Goal: Transaction & Acquisition: Subscribe to service/newsletter

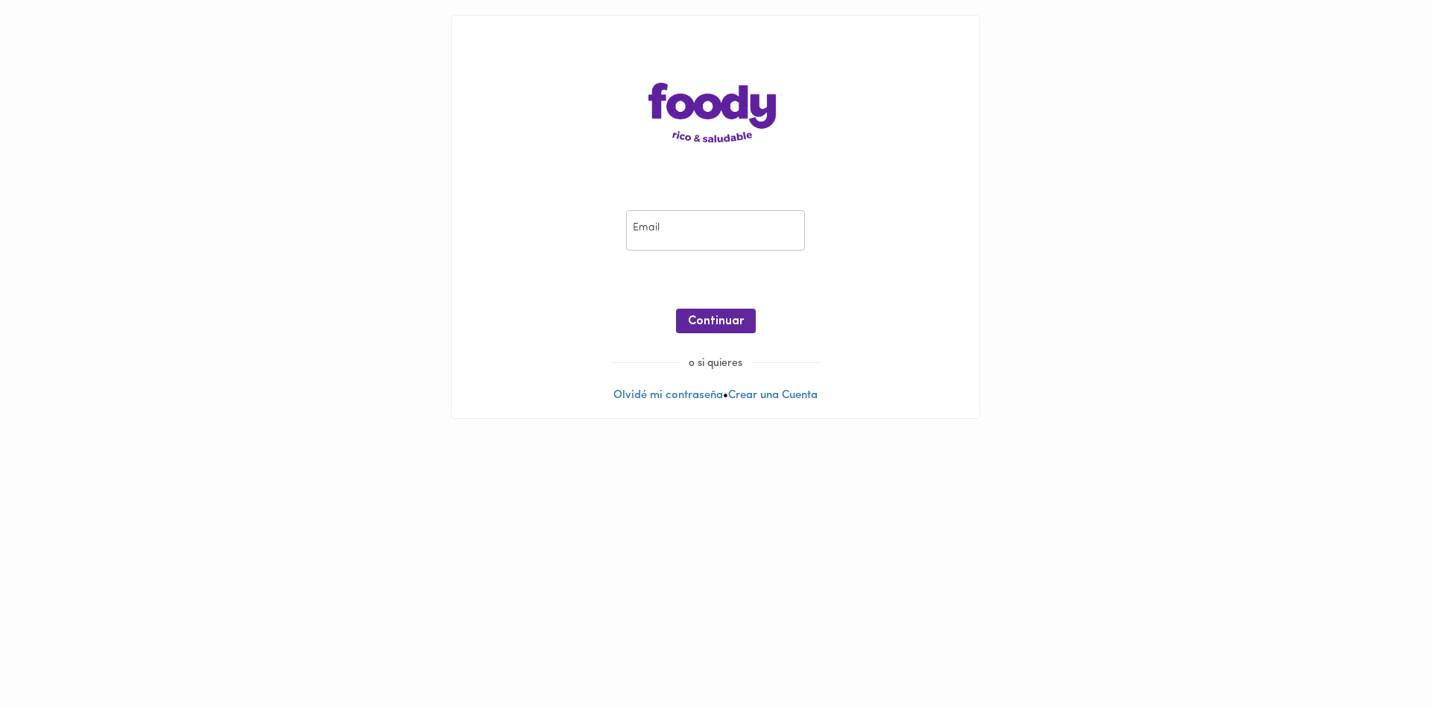
click at [739, 246] on input "email" at bounding box center [715, 230] width 179 height 41
click at [800, 391] on link "Crear una Cuenta" at bounding box center [772, 395] width 89 height 11
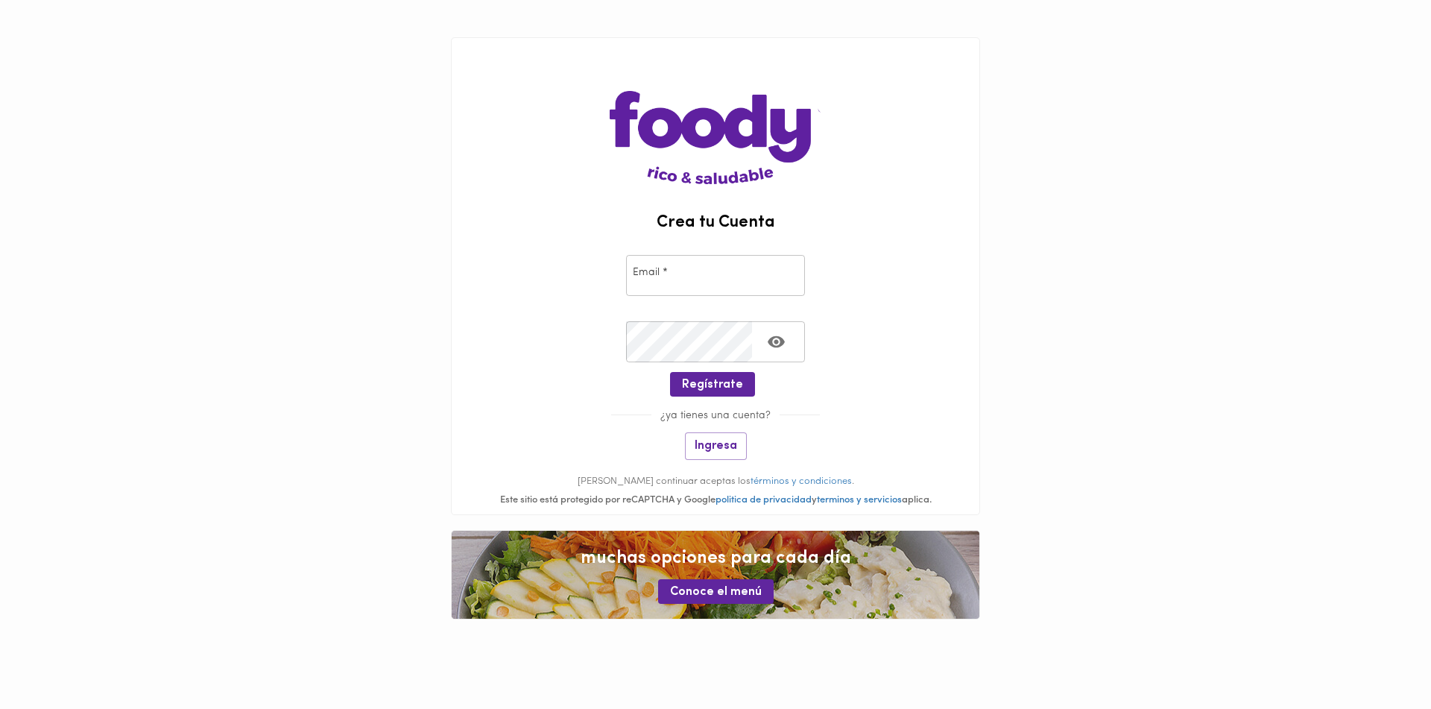
click at [704, 282] on input "email" at bounding box center [715, 275] width 179 height 41
type input "[EMAIL_ADDRESS][DOMAIN_NAME]"
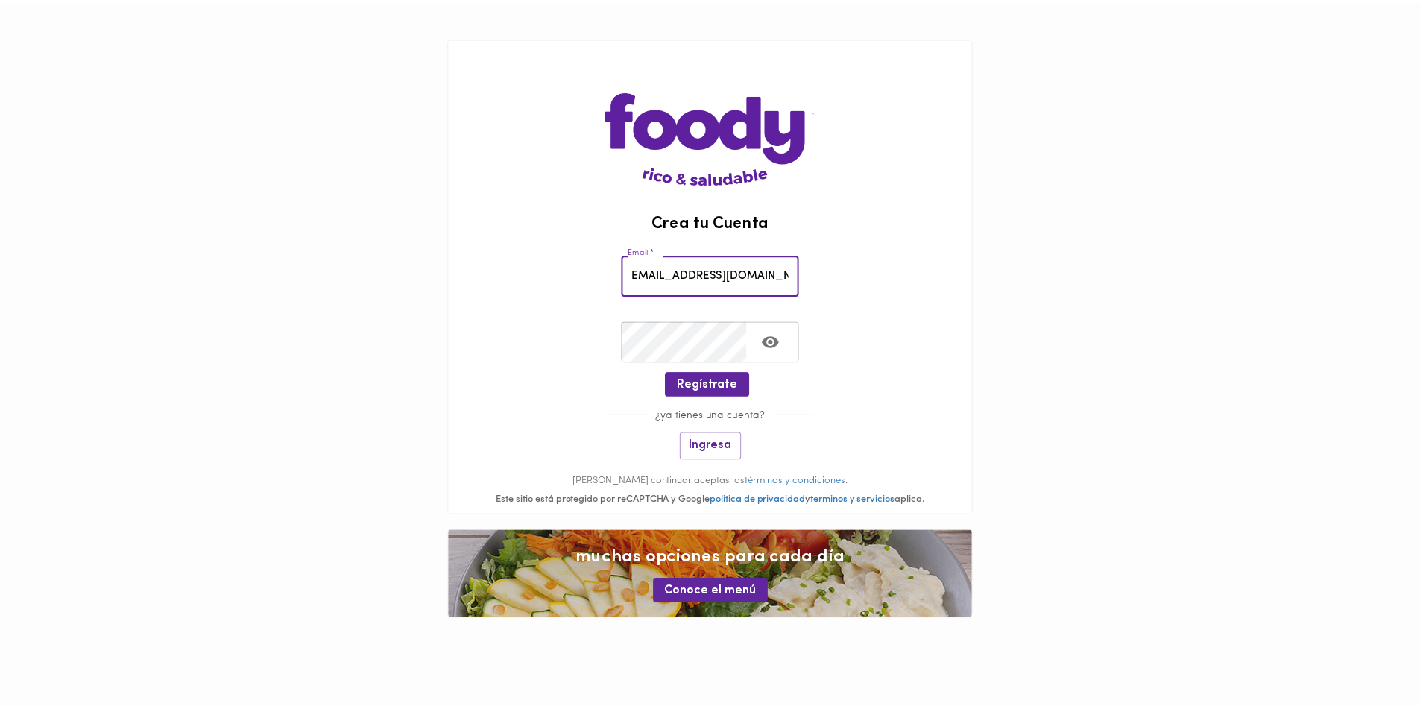
scroll to position [0, 0]
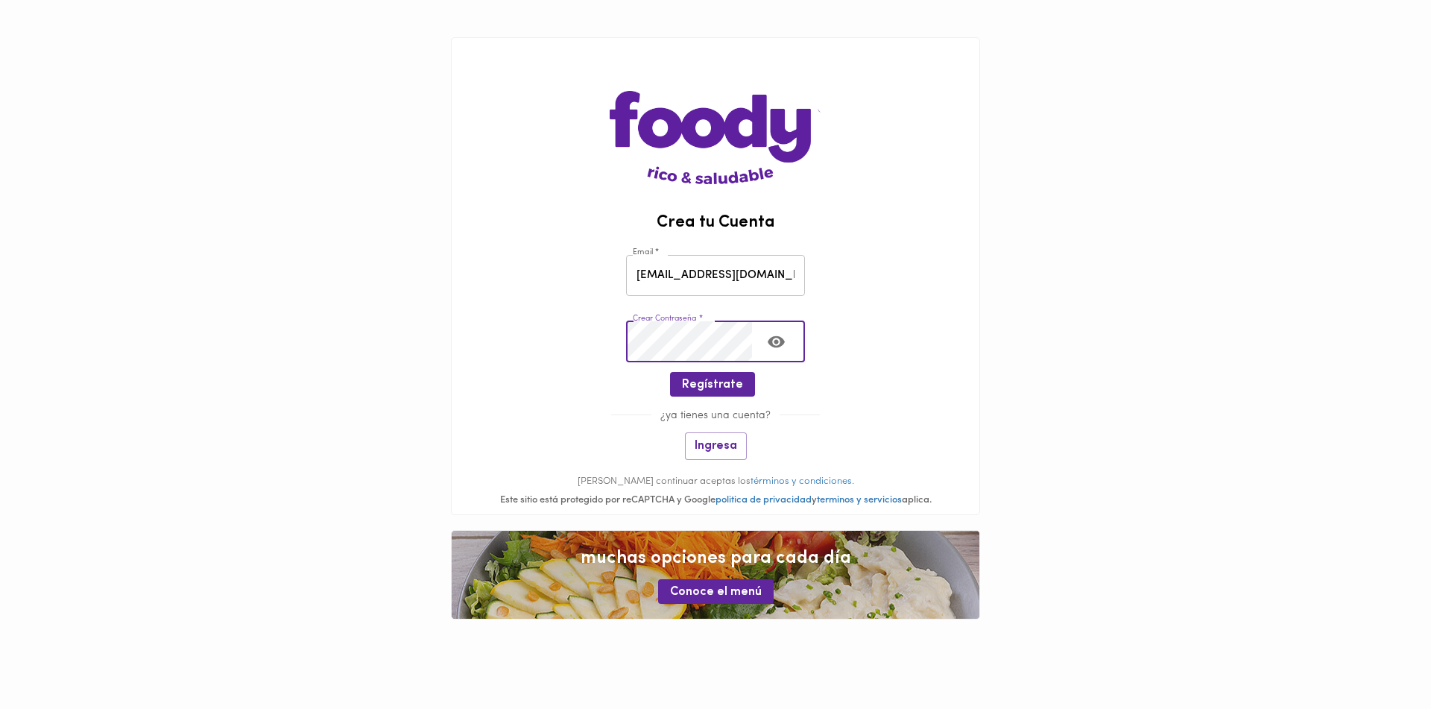
click at [773, 338] on icon "Toggle password visibility" at bounding box center [776, 342] width 17 height 12
click at [725, 386] on span "Regístrate" at bounding box center [712, 385] width 61 height 14
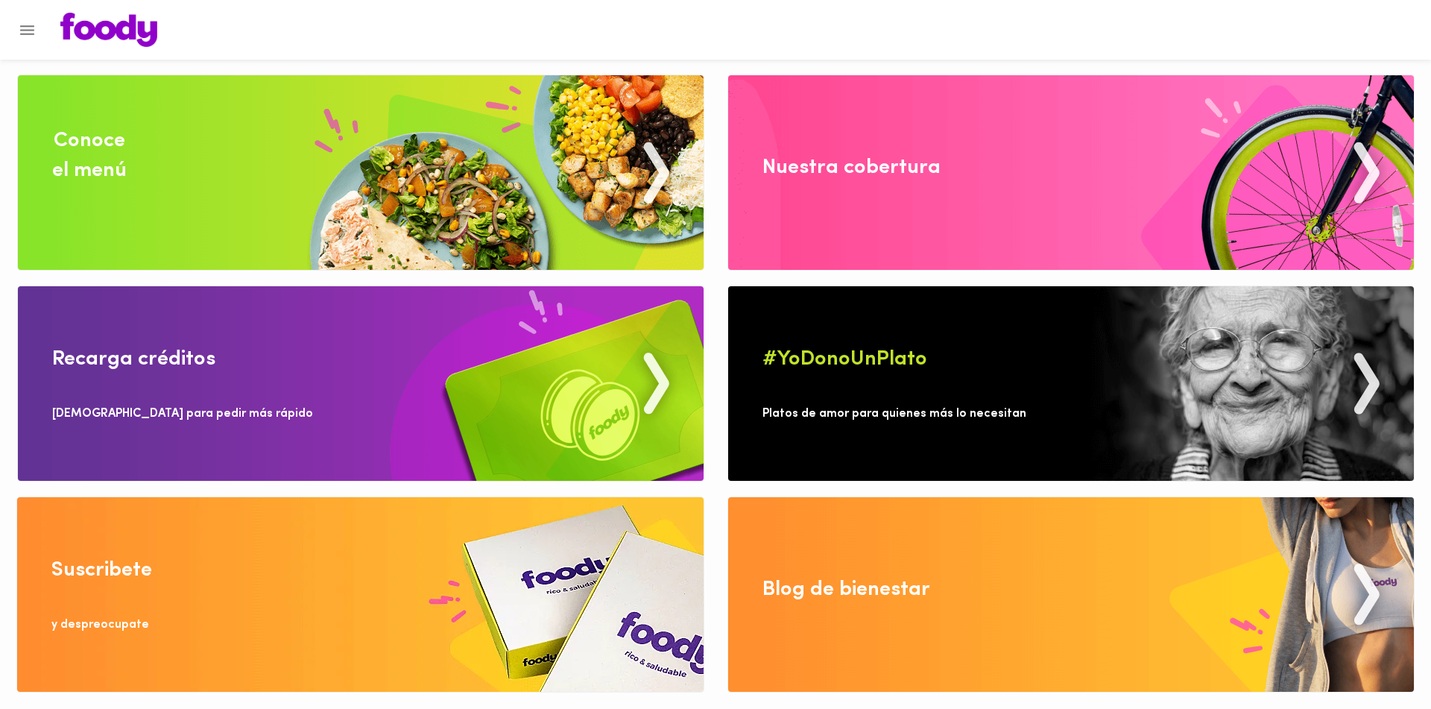
click at [63, 133] on div "Conoce el menú" at bounding box center [89, 156] width 75 height 60
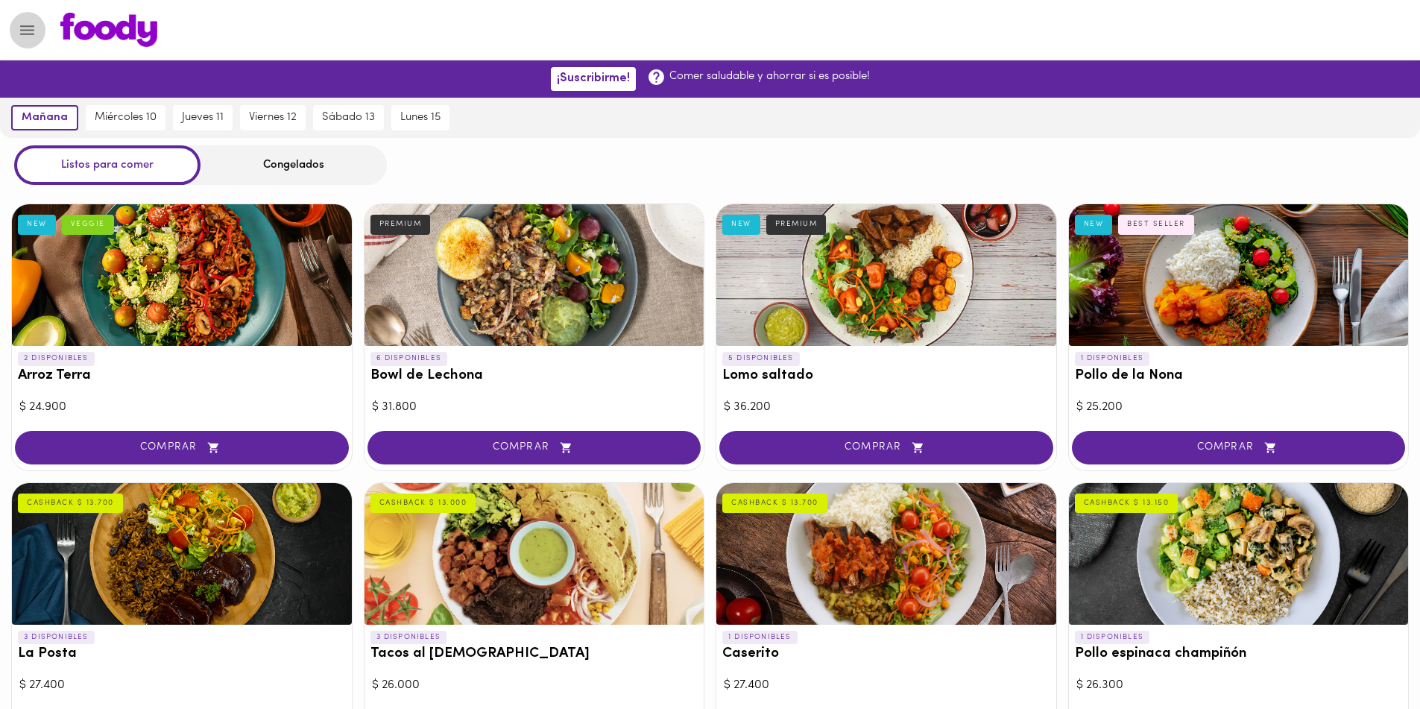
click at [25, 29] on icon "Menu" at bounding box center [27, 30] width 14 height 10
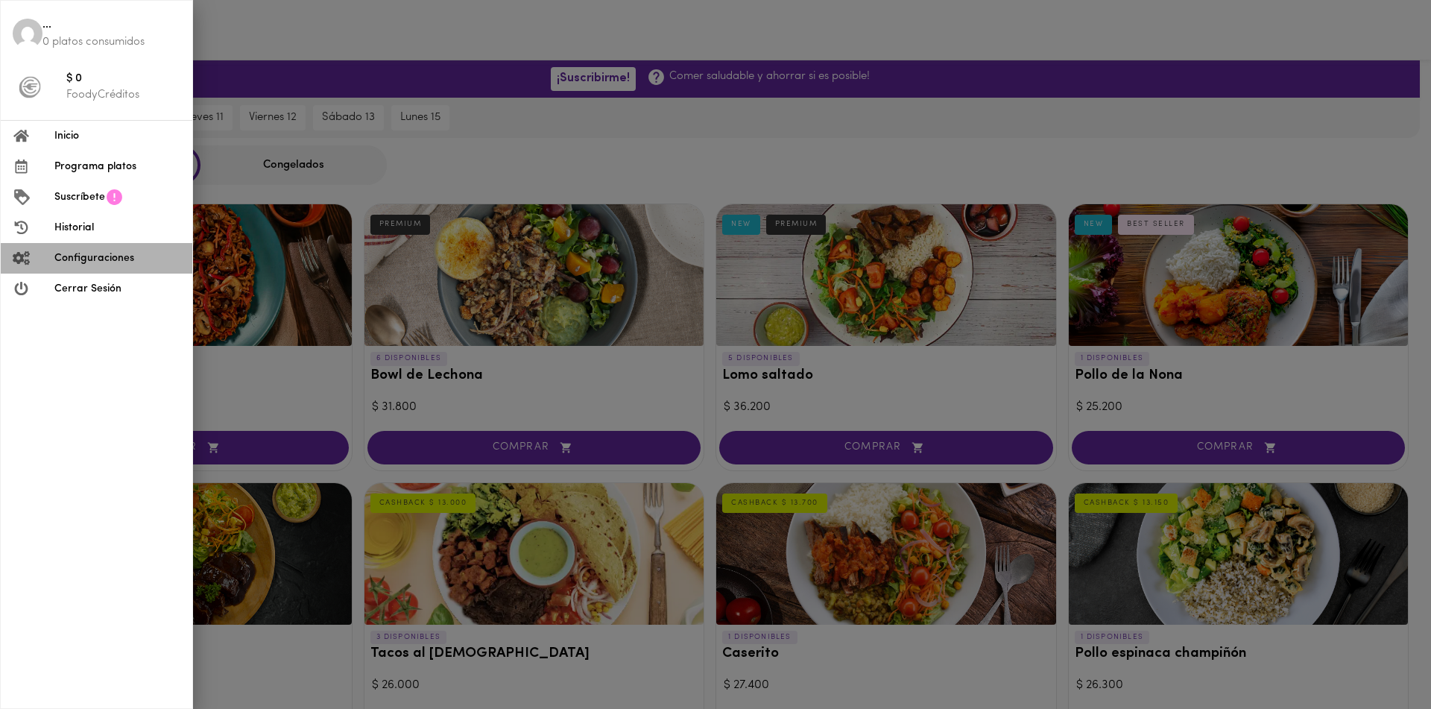
click at [116, 256] on span "Configuraciones" at bounding box center [117, 258] width 126 height 16
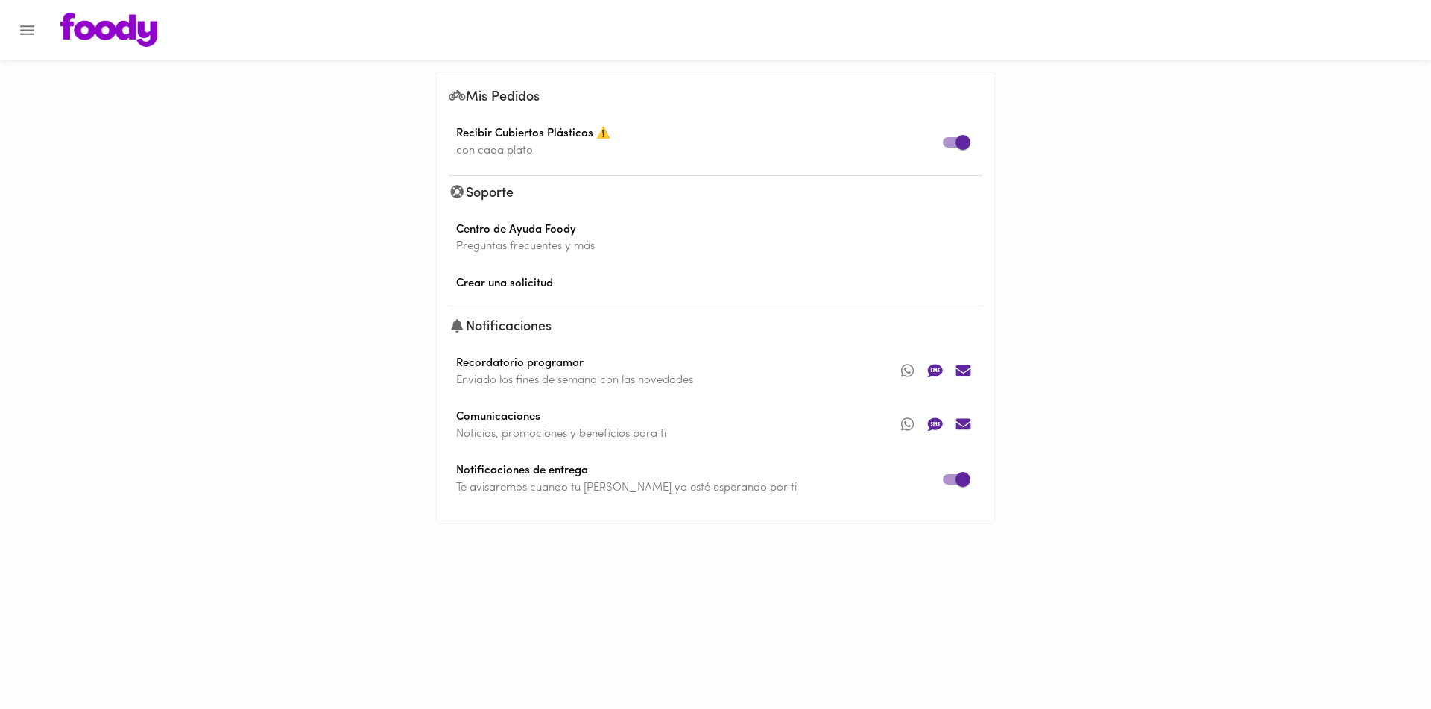
click at [31, 37] on icon "Menu" at bounding box center [27, 30] width 19 height 19
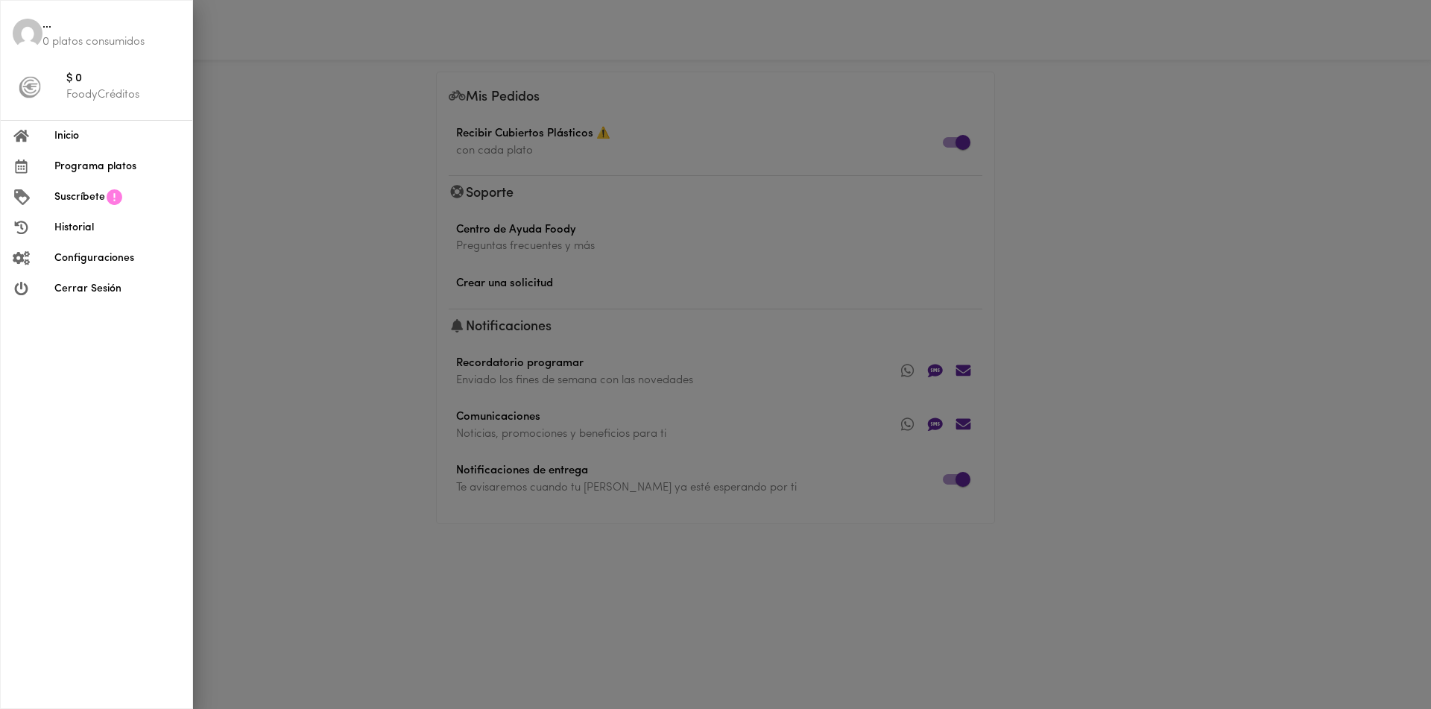
click at [88, 90] on p "FoodyCréditos" at bounding box center [123, 95] width 114 height 16
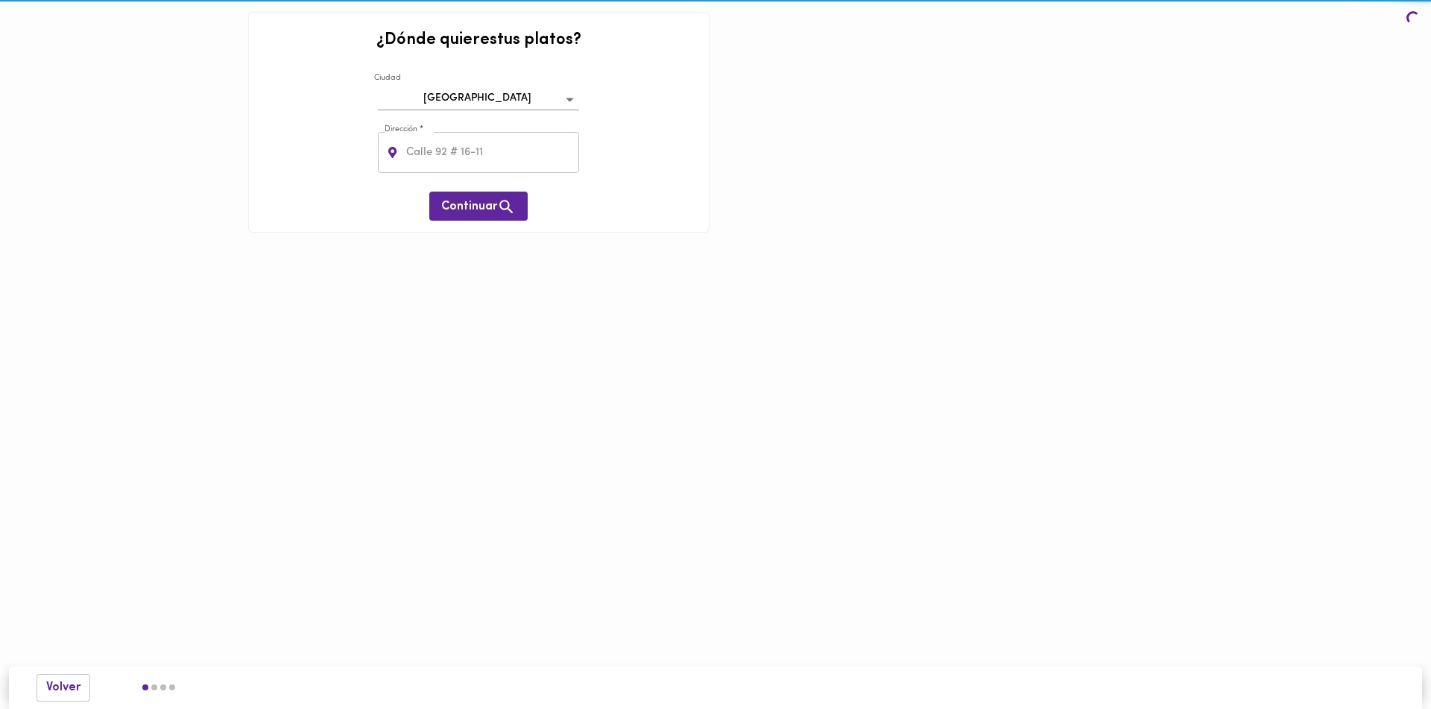
click at [28, 75] on div at bounding box center [123, 122] width 237 height 233
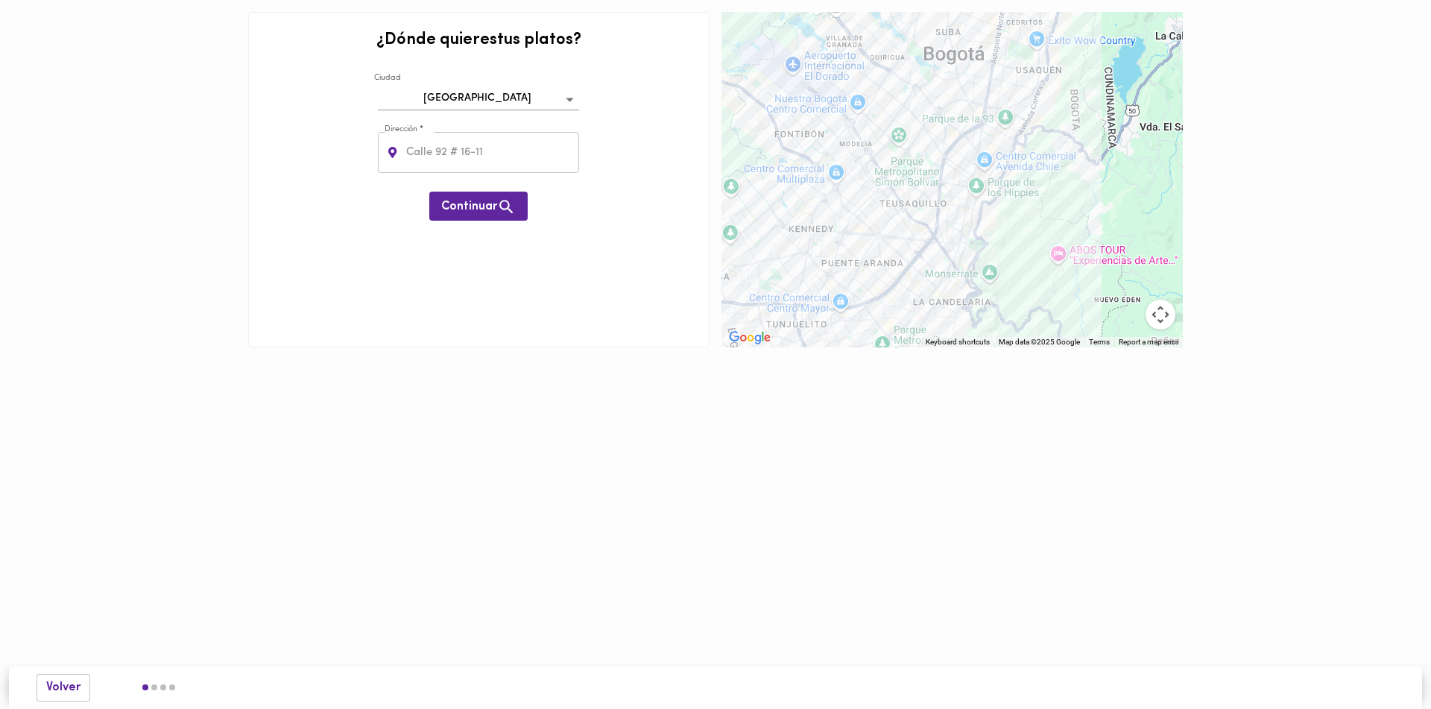
click at [434, 82] on div "[GEOGRAPHIC_DATA] bogota" at bounding box center [478, 94] width 209 height 45
click at [429, 92] on body "0cAFcWeA7B83ULCQhnnwqwj_WwzOGEOg36E7FKf8PC1Q2Bso6aRBPrJWRs-GdZVp_AhHOuhchHN3H2C…" at bounding box center [715, 196] width 1431 height 392
click at [258, 151] on div at bounding box center [715, 354] width 1431 height 709
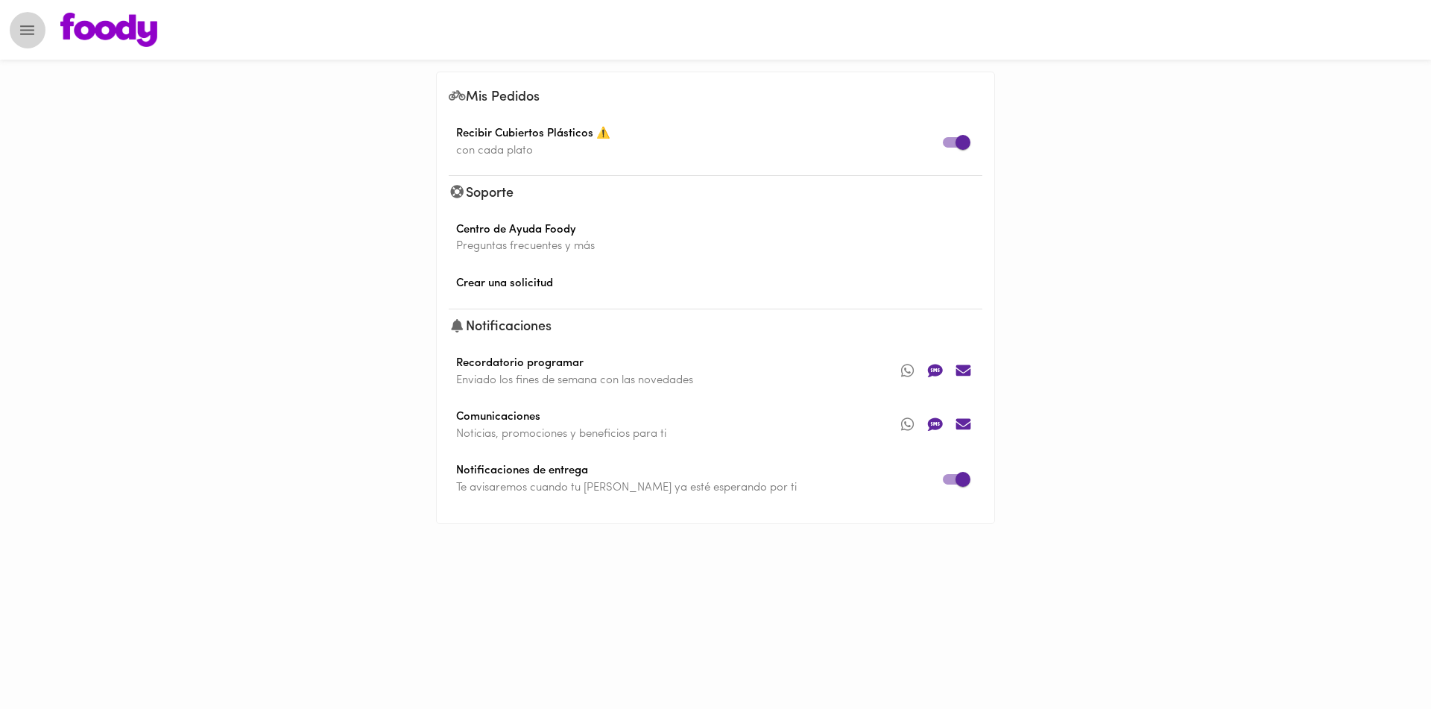
click at [36, 41] on button "Menu" at bounding box center [27, 30] width 37 height 37
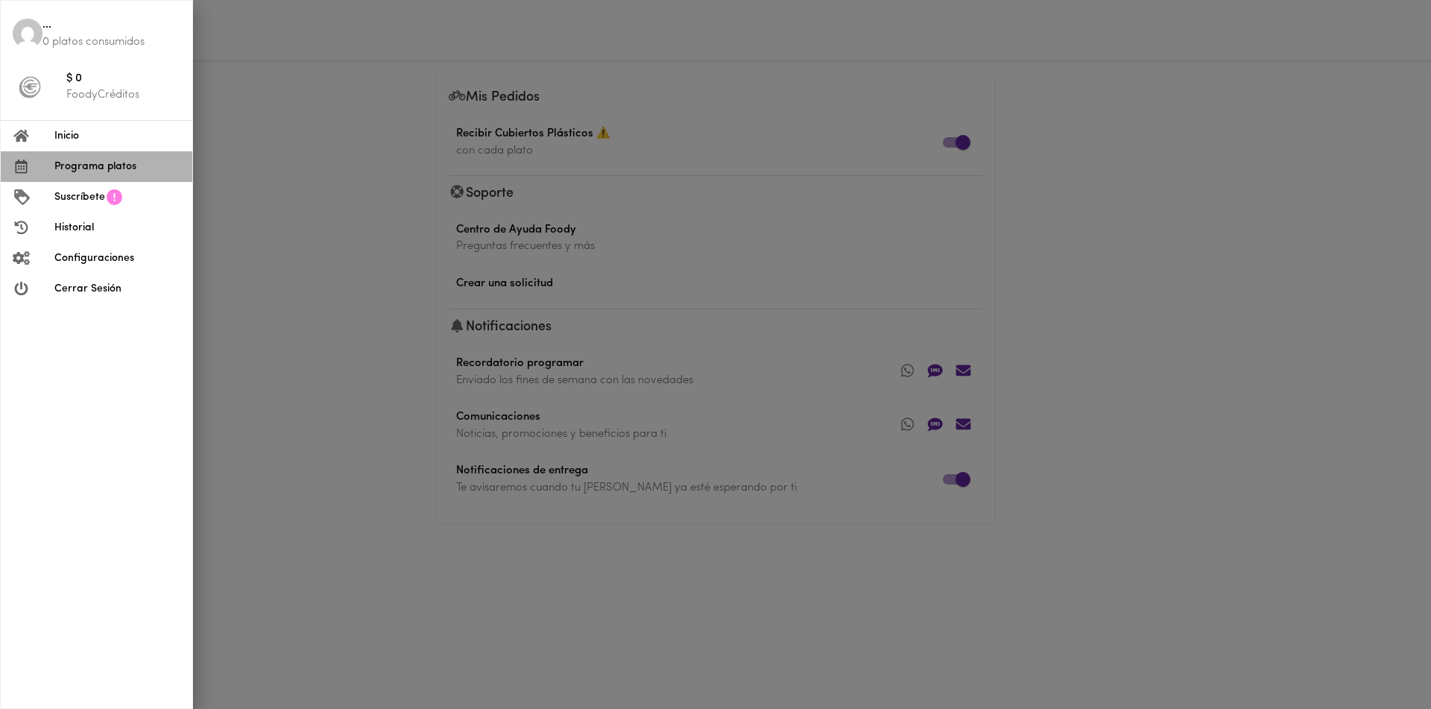
click at [95, 171] on span "Programa platos" at bounding box center [117, 167] width 126 height 16
click at [69, 136] on span "Inicio" at bounding box center [117, 136] width 126 height 16
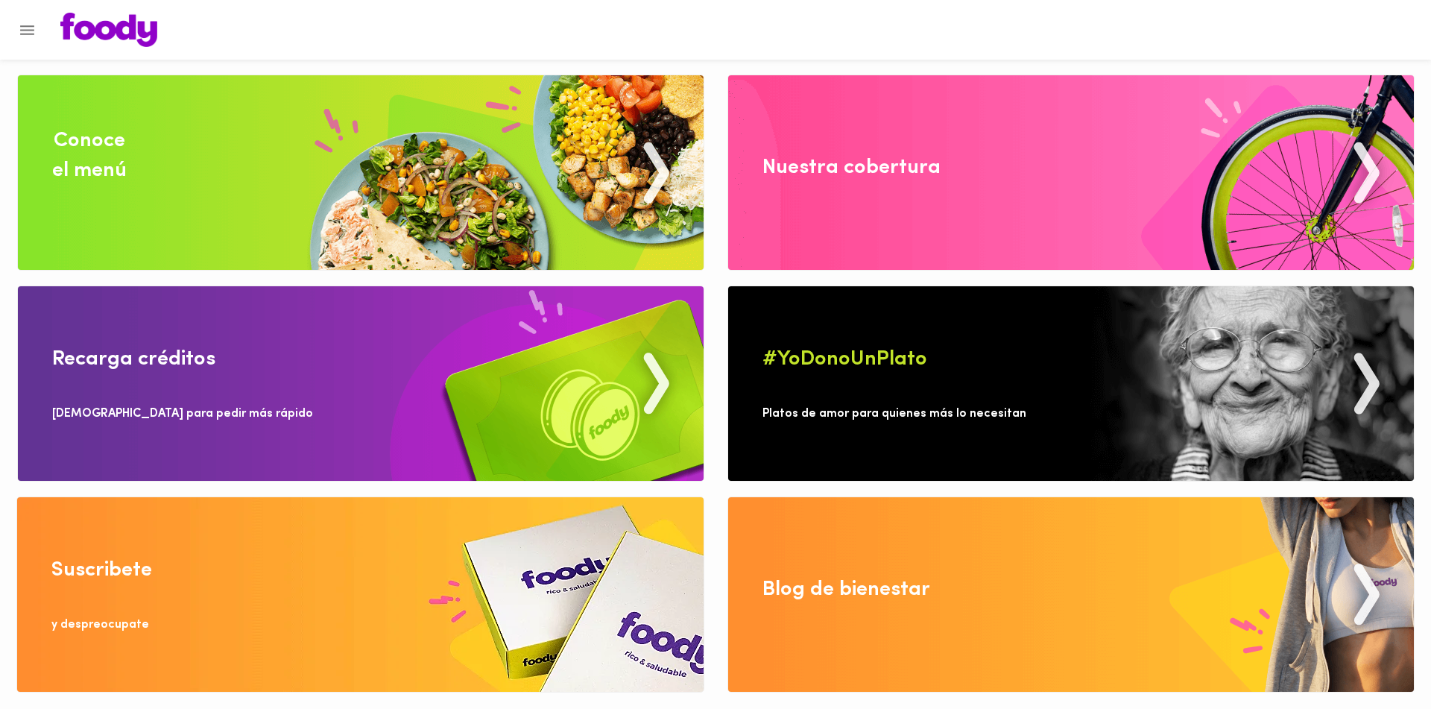
click at [118, 358] on div "Recarga créditos" at bounding box center [133, 359] width 163 height 30
click at [31, 34] on icon "Menu" at bounding box center [27, 30] width 14 height 10
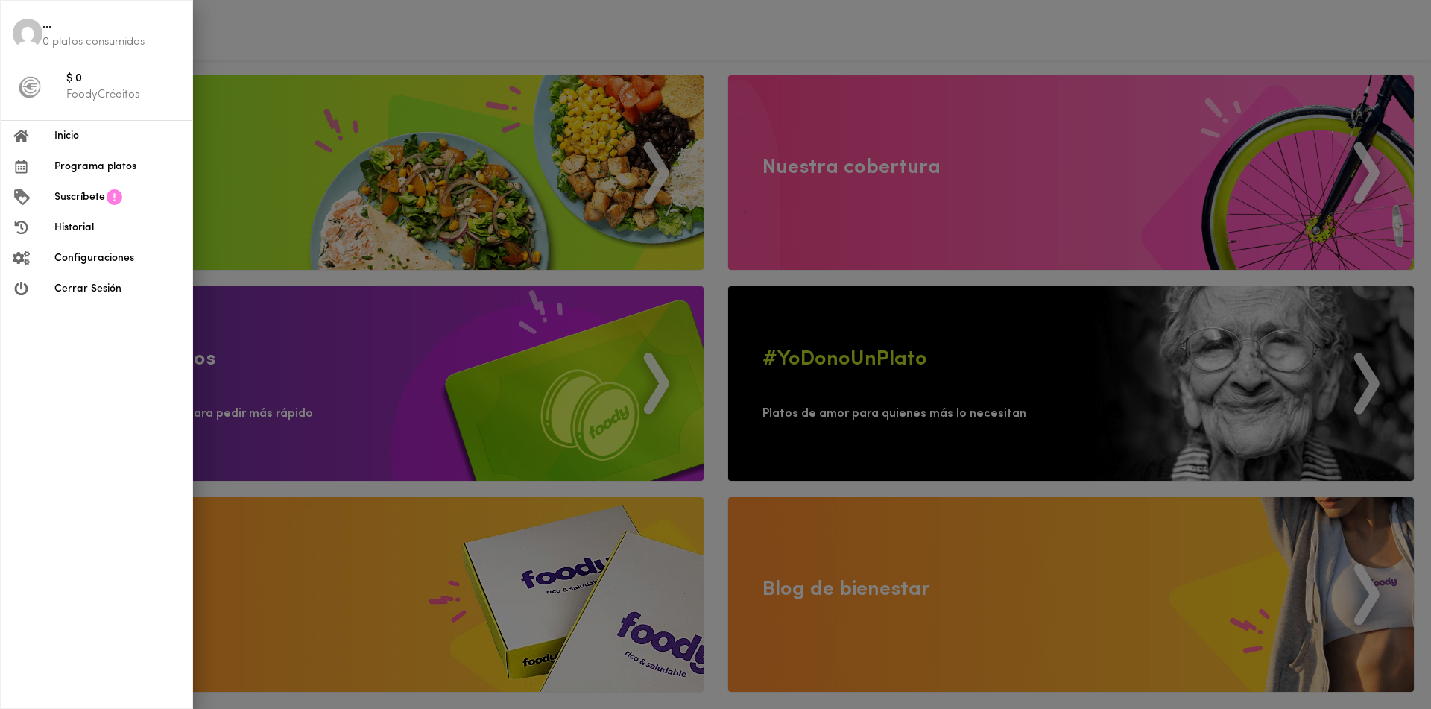
click at [88, 190] on span "Suscríbete" at bounding box center [79, 197] width 51 height 16
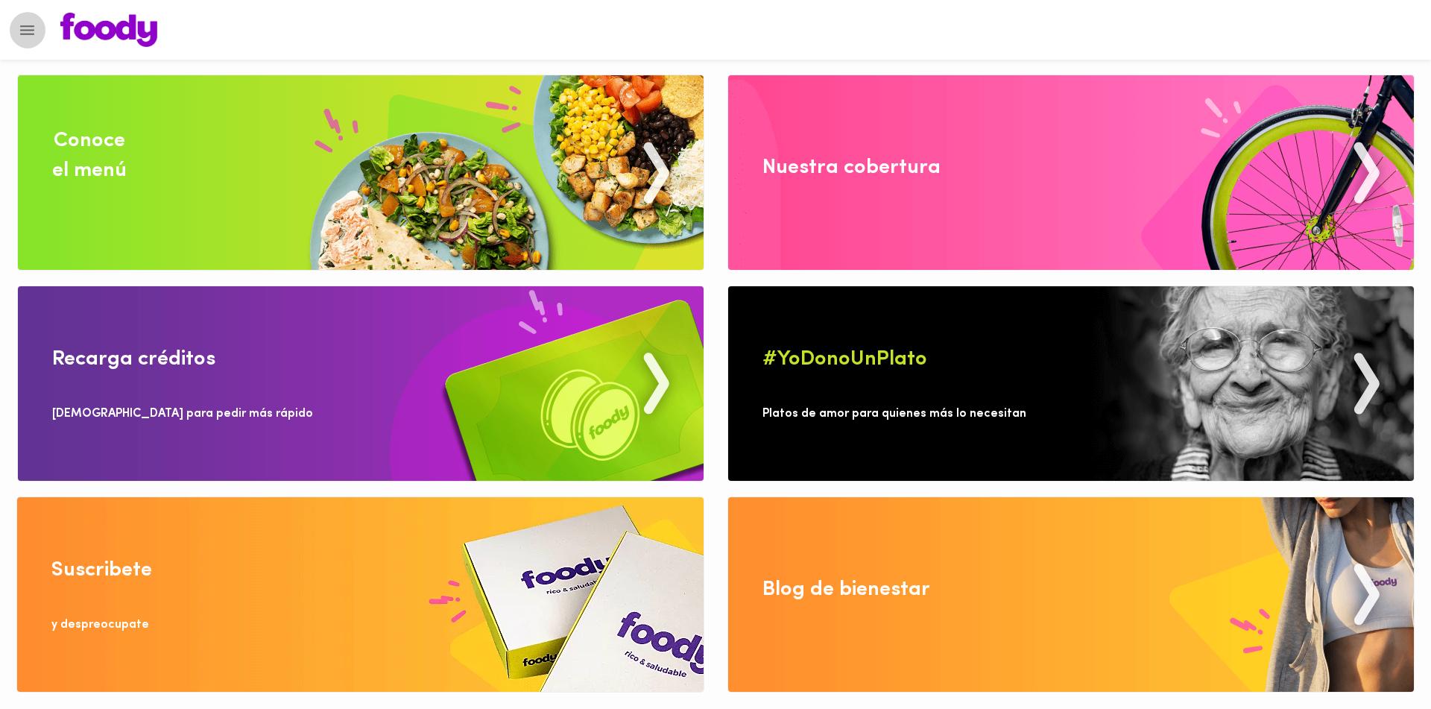
click at [37, 38] on button "Menu" at bounding box center [27, 30] width 37 height 37
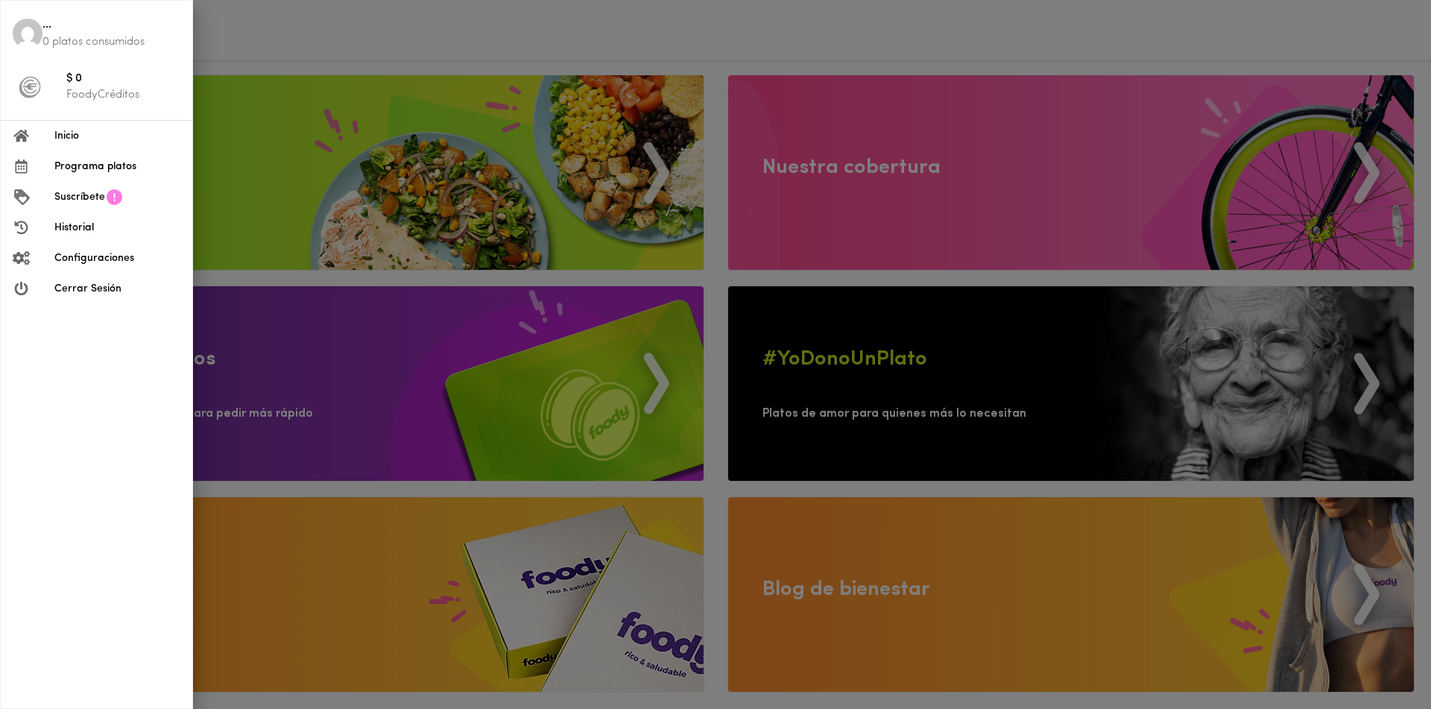
click at [91, 167] on span "Programa platos" at bounding box center [117, 167] width 126 height 16
click at [71, 187] on li "Suscríbete" at bounding box center [97, 197] width 192 height 31
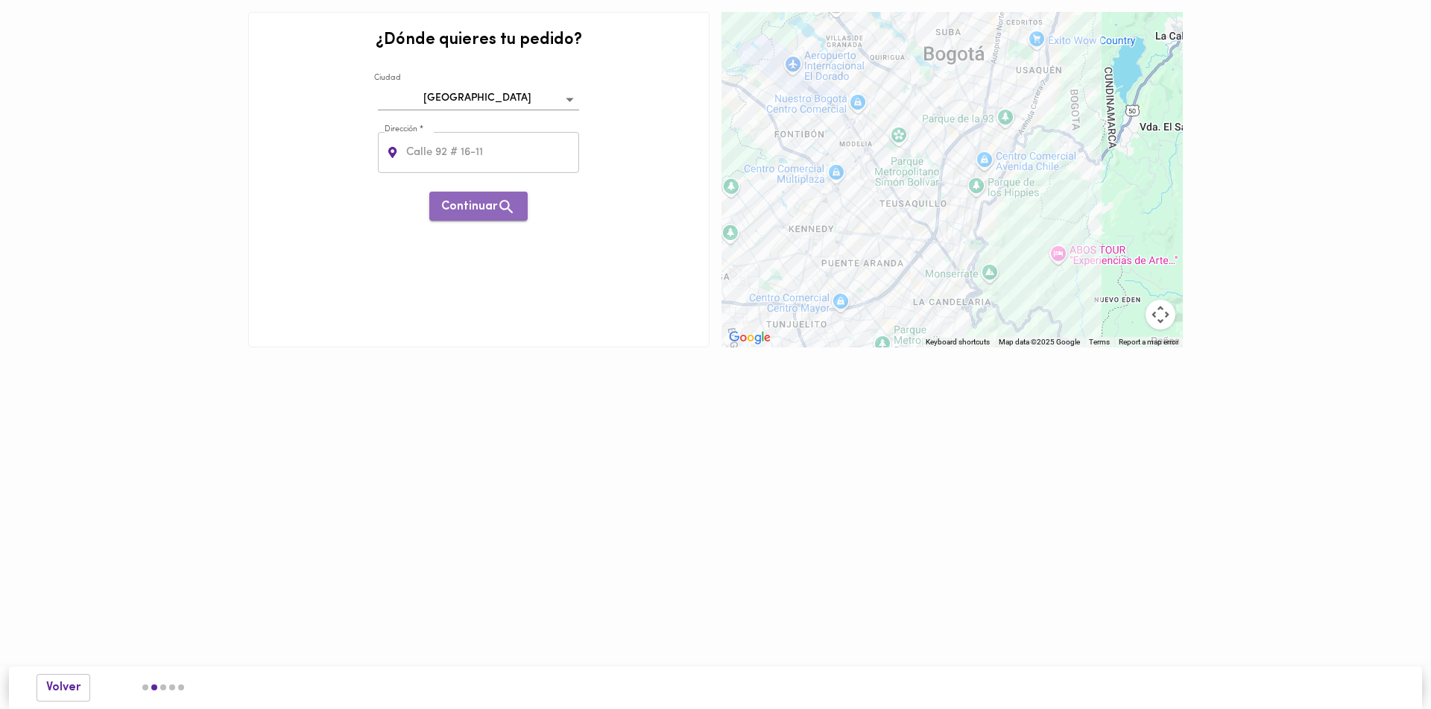
click at [467, 211] on span "Continuar" at bounding box center [478, 206] width 75 height 19
click at [908, 142] on div at bounding box center [951, 179] width 461 height 335
click at [947, 82] on div at bounding box center [951, 179] width 461 height 335
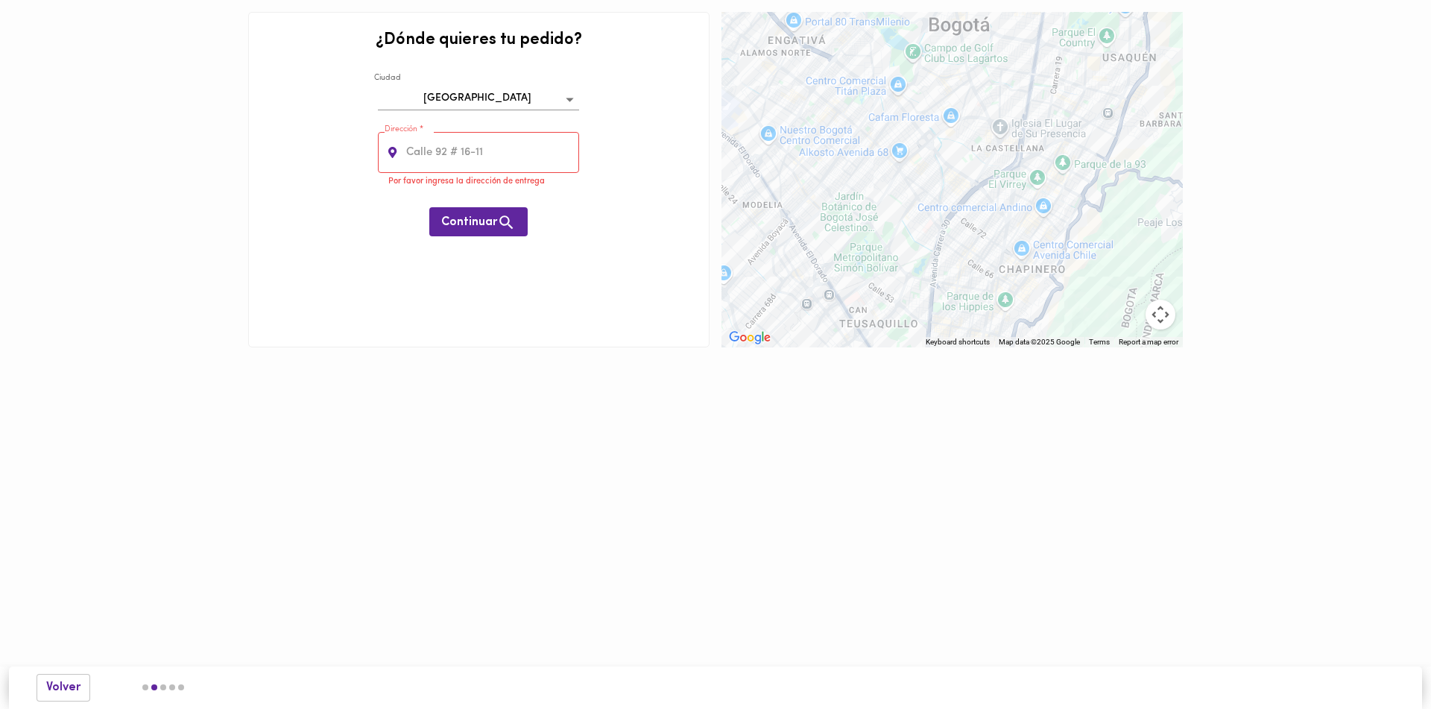
click at [902, 148] on div at bounding box center [951, 179] width 461 height 335
click at [950, 111] on div at bounding box center [951, 179] width 461 height 335
click at [525, 139] on input "text" at bounding box center [491, 152] width 177 height 41
type input "cafam floresta"
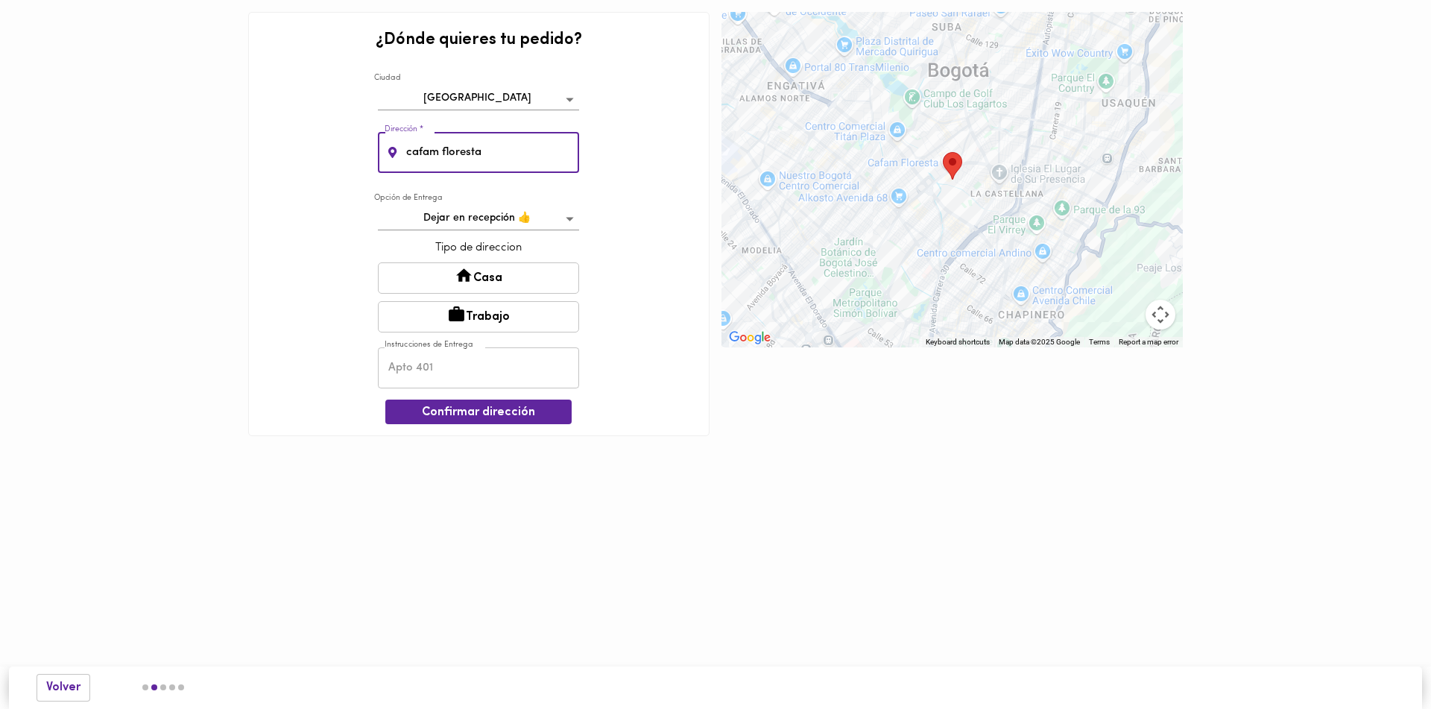
click at [513, 284] on button "Casa" at bounding box center [478, 277] width 201 height 31
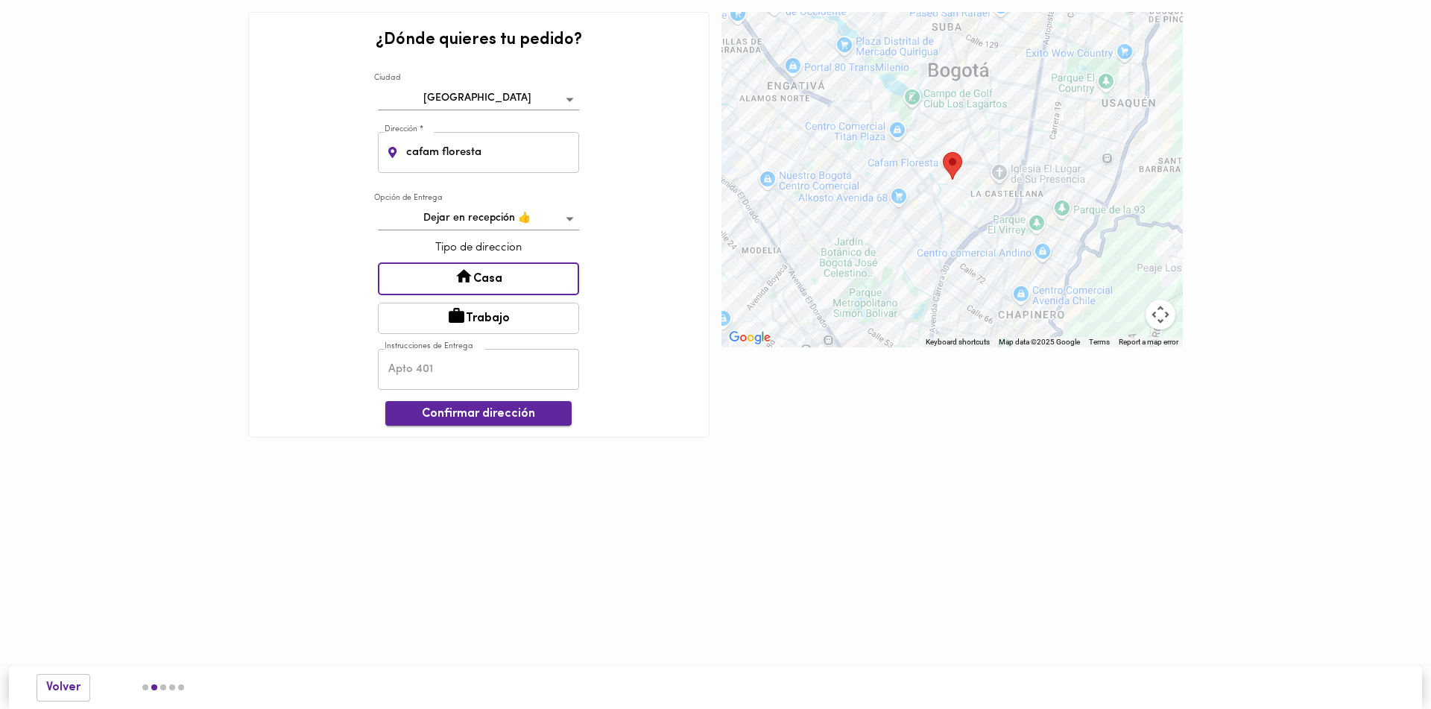
click at [528, 409] on span "Confirmar dirección" at bounding box center [478, 414] width 162 height 14
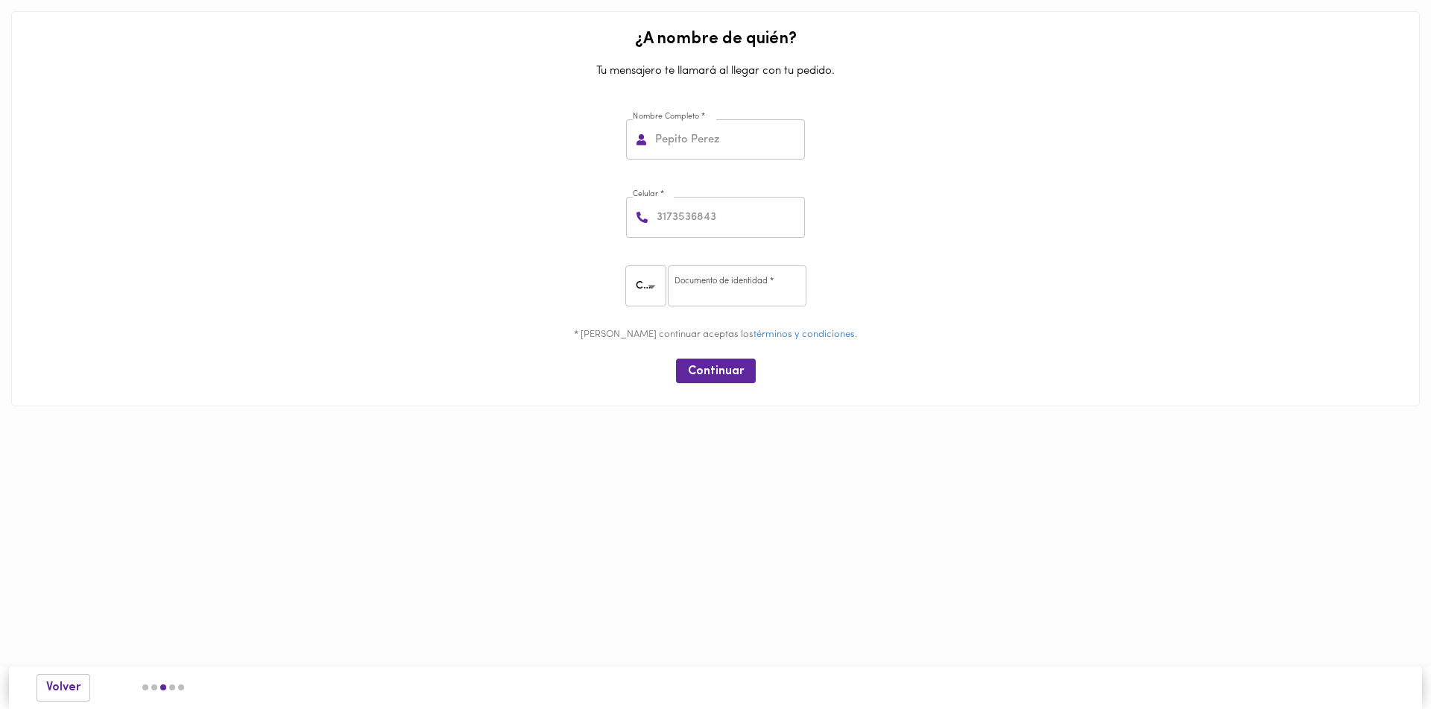
click at [754, 156] on input "text" at bounding box center [728, 139] width 153 height 41
type input "[PERSON_NAME]"
click at [759, 224] on input "number" at bounding box center [729, 217] width 151 height 41
type input "3173536843"
click at [745, 297] on input "number" at bounding box center [737, 285] width 139 height 41
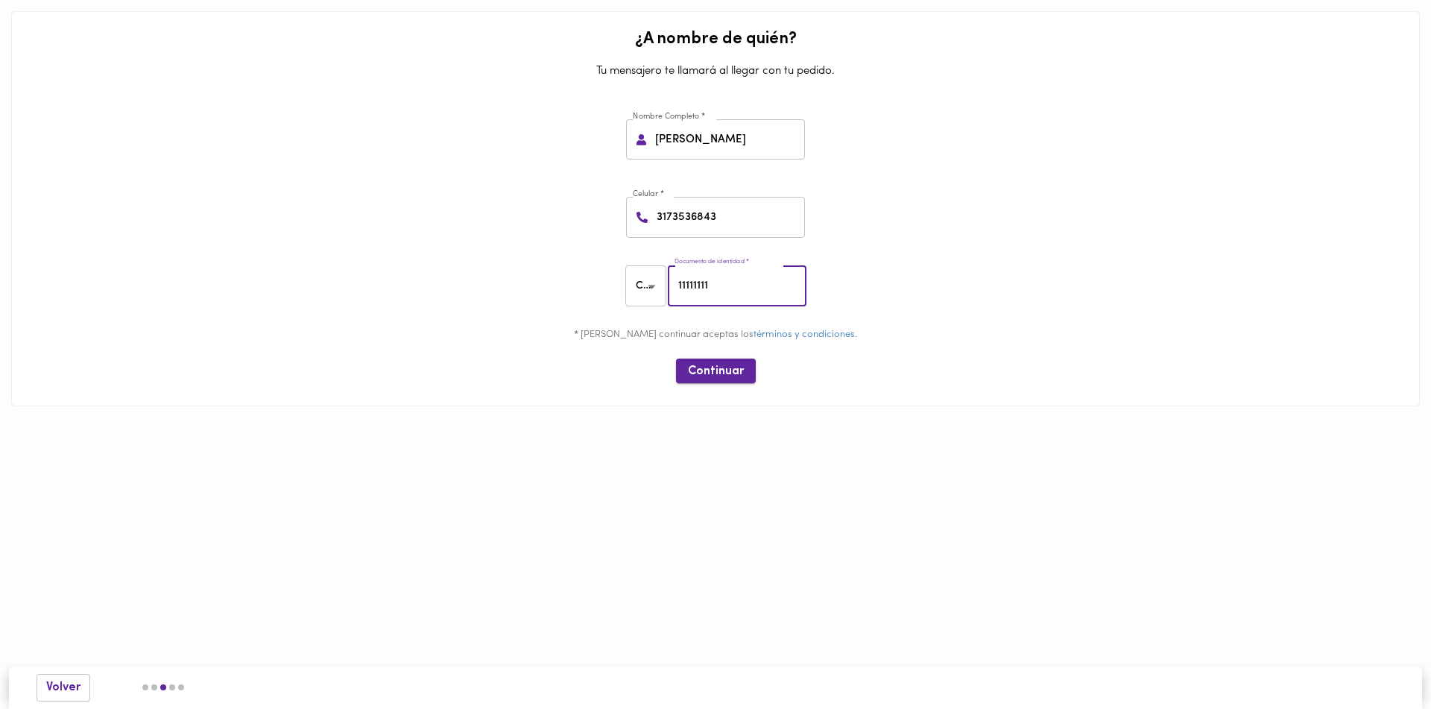
type input "11111111"
click at [728, 373] on span "Continuar" at bounding box center [716, 371] width 56 height 14
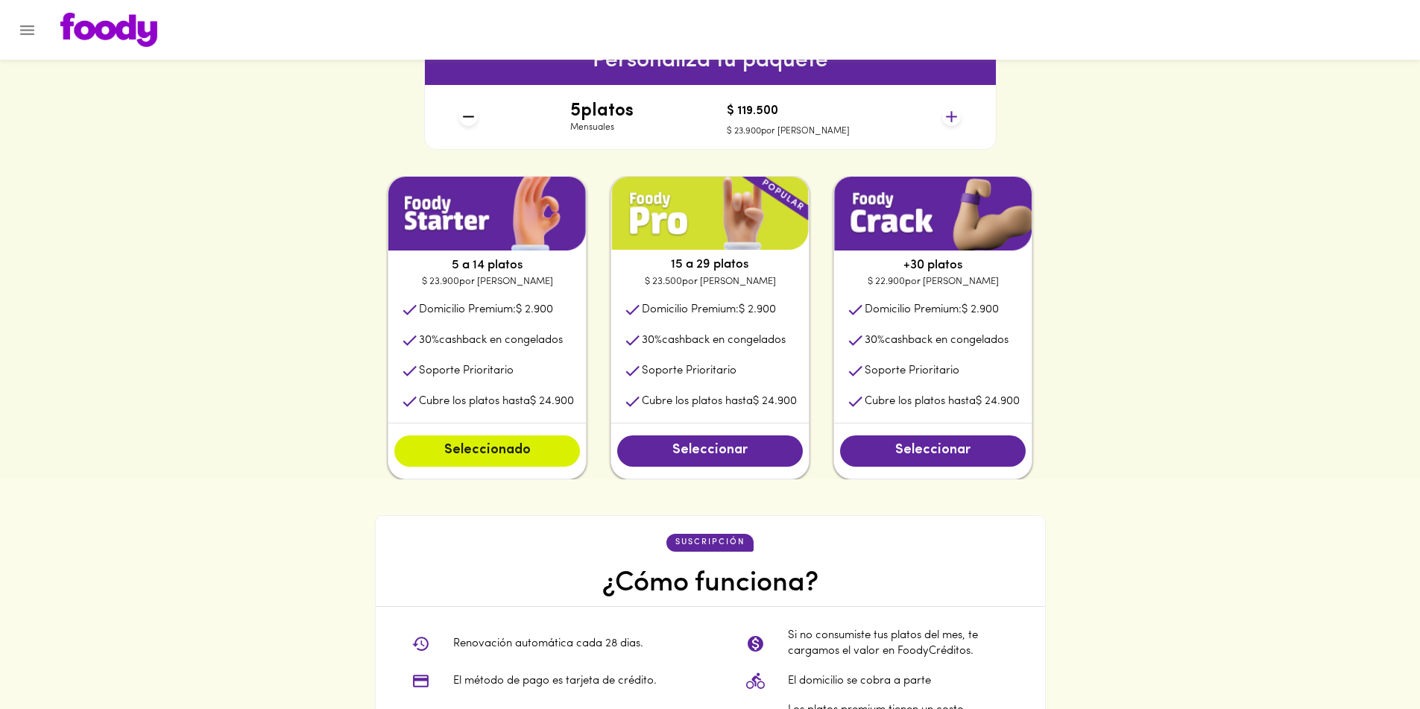
scroll to position [745, 0]
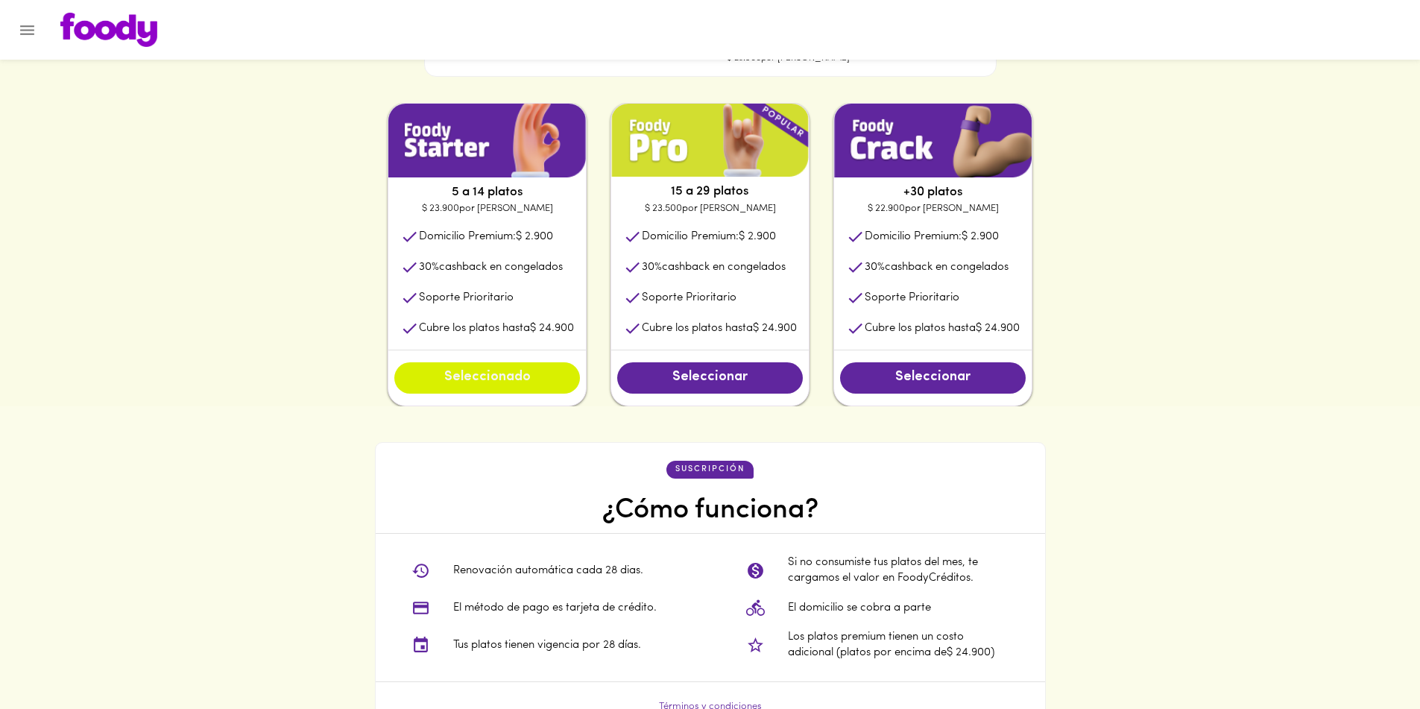
click at [525, 390] on button "Seleccionado" at bounding box center [487, 377] width 186 height 31
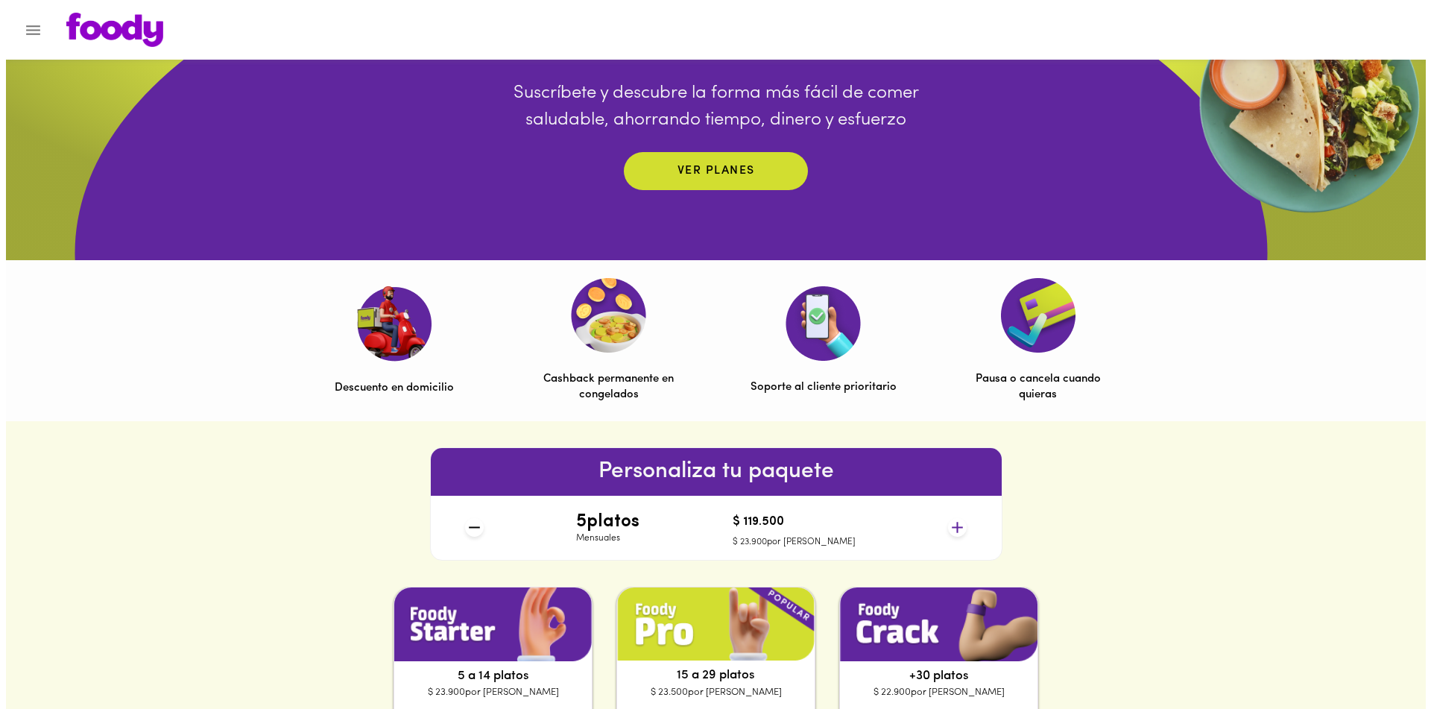
scroll to position [75, 0]
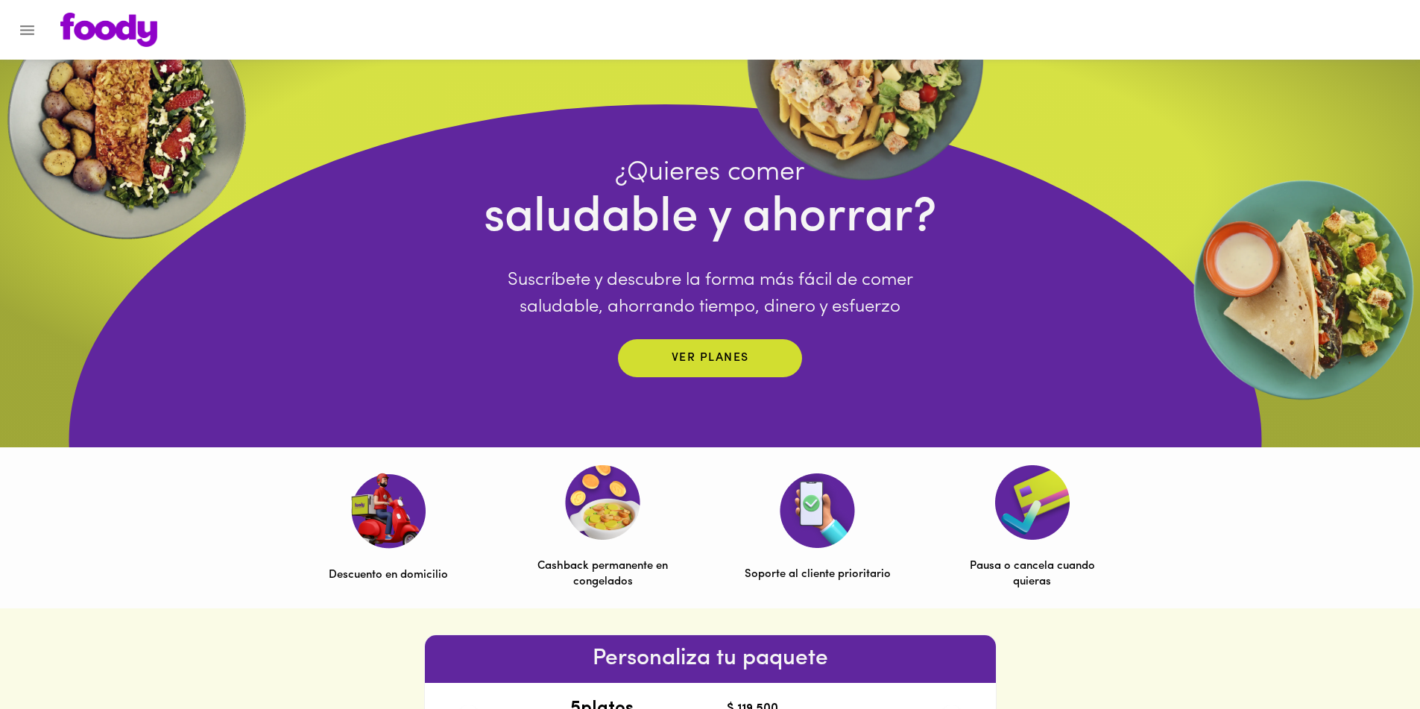
click at [25, 16] on button "Menu" at bounding box center [27, 30] width 37 height 37
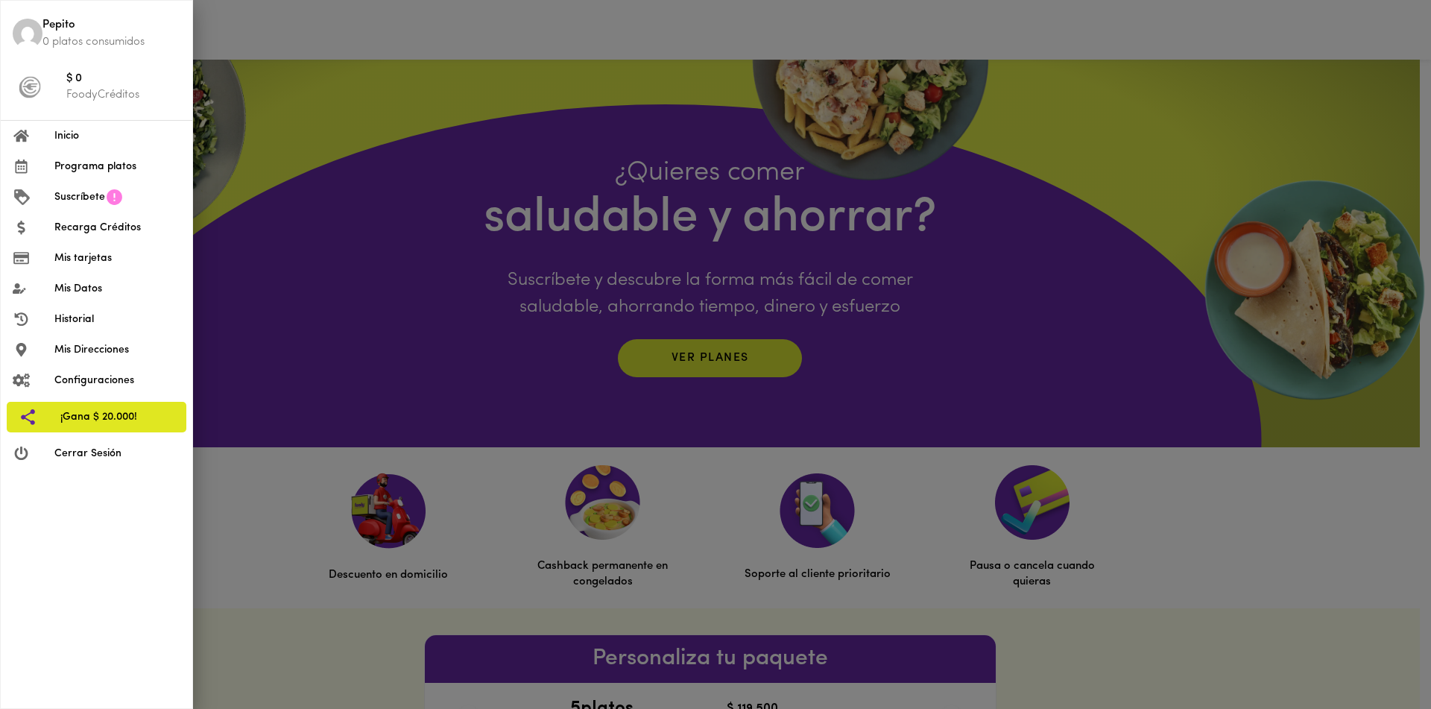
click at [132, 162] on span "Programa platos" at bounding box center [117, 167] width 126 height 16
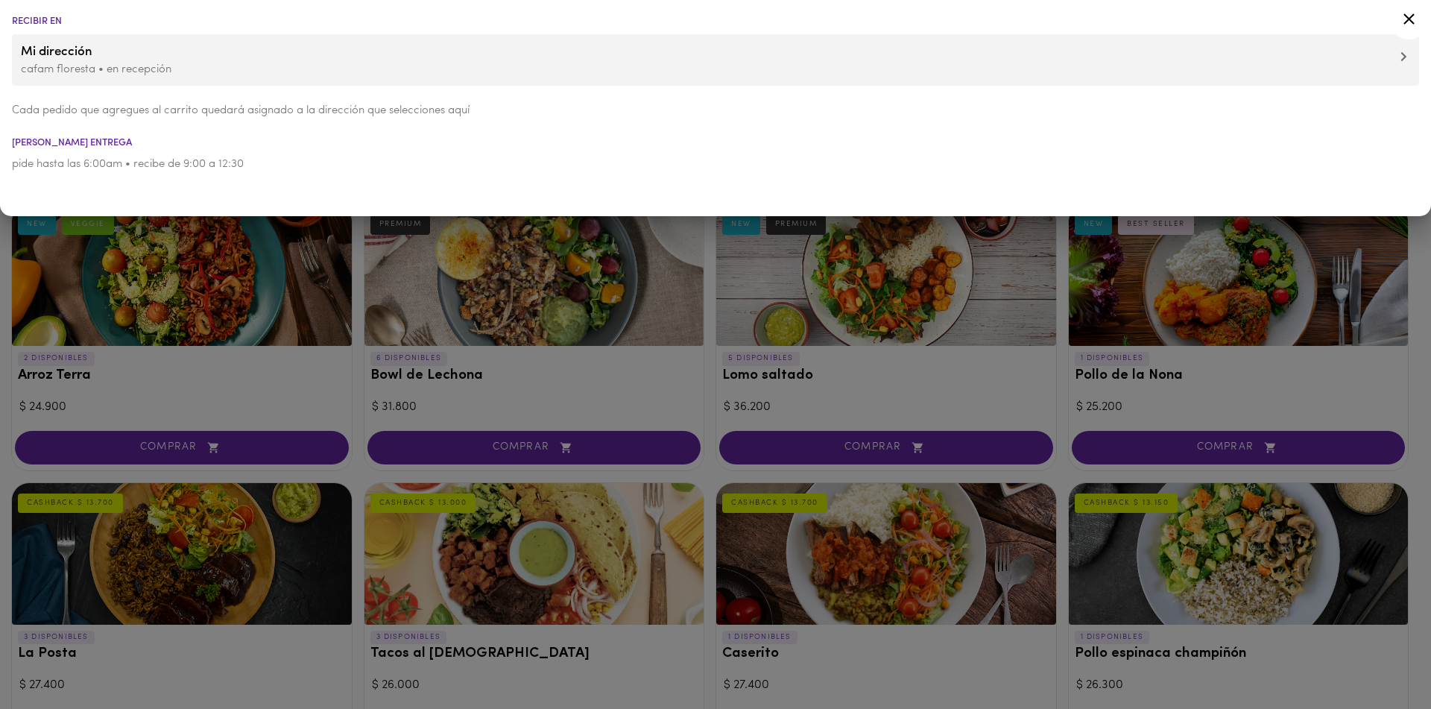
click at [636, 373] on div at bounding box center [715, 354] width 1431 height 709
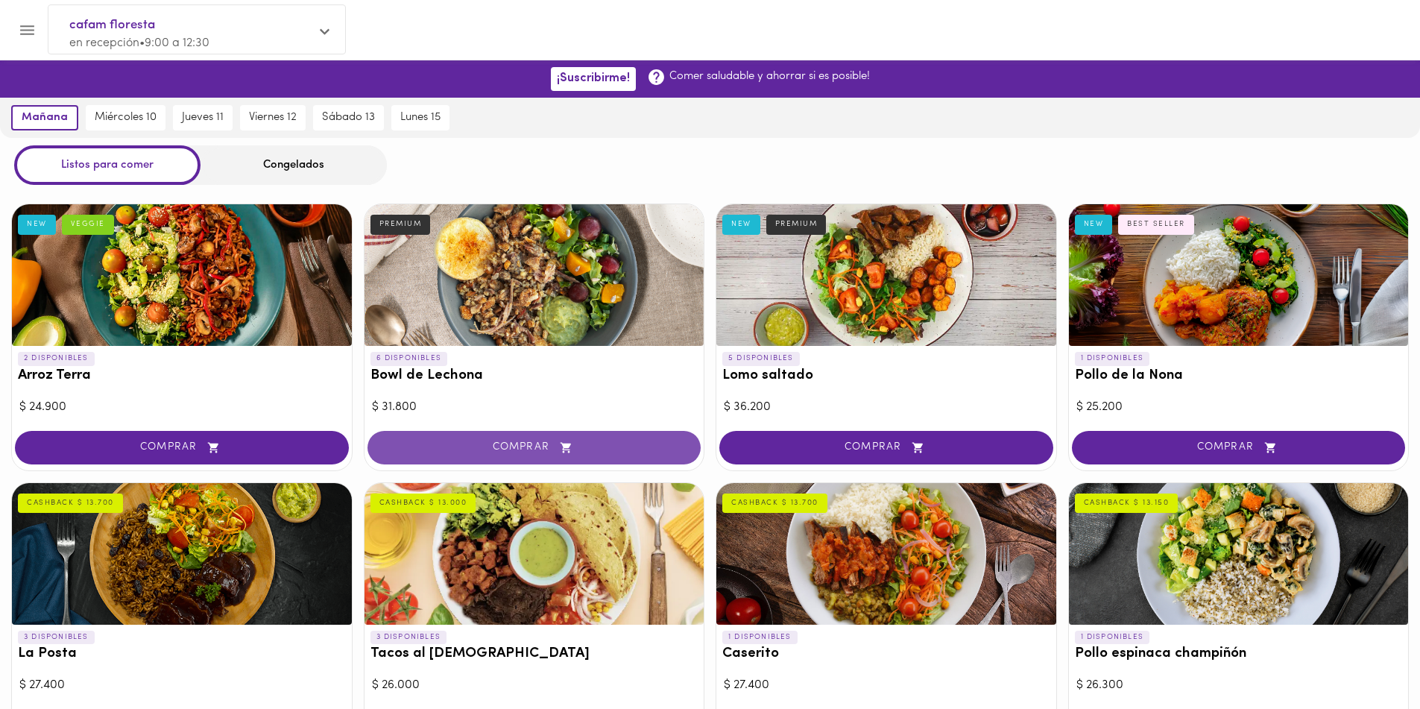
click at [581, 449] on span "COMPRAR" at bounding box center [534, 447] width 297 height 13
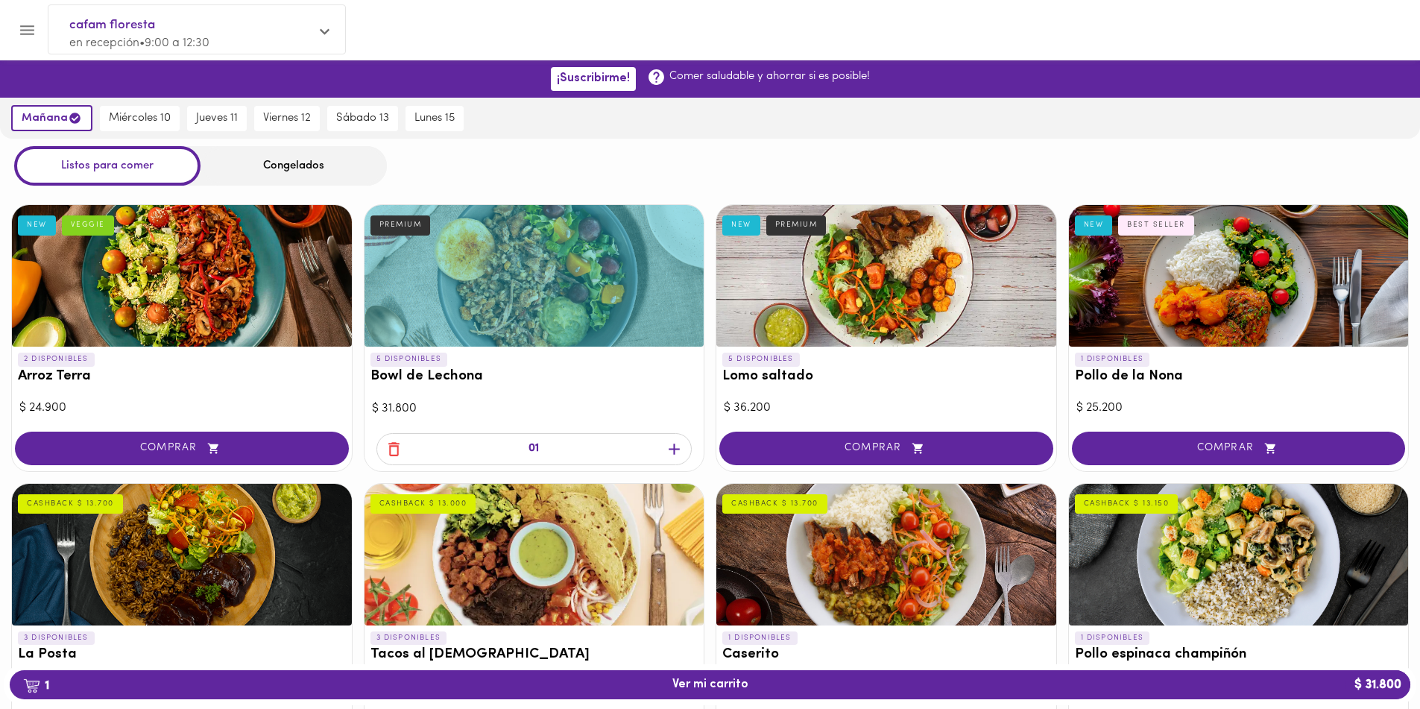
click at [437, 308] on div at bounding box center [534, 276] width 340 height 142
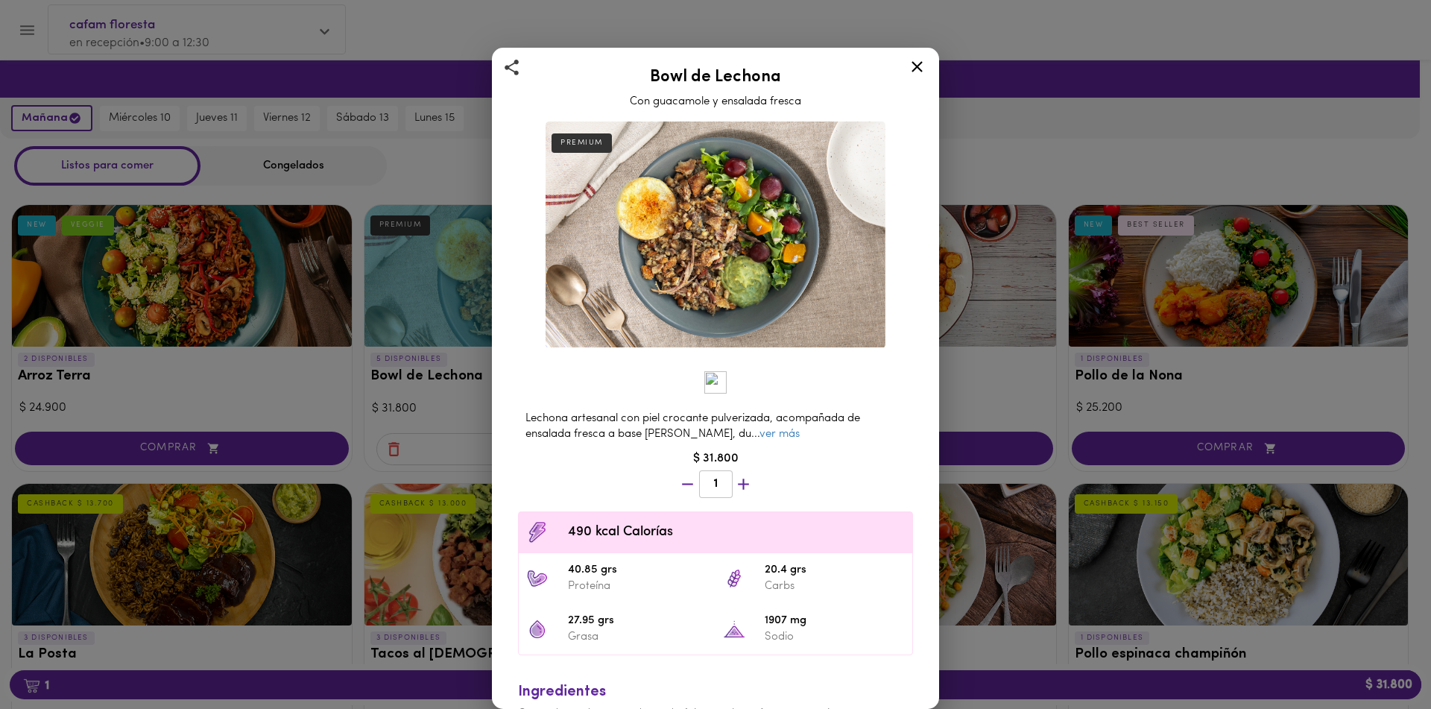
scroll to position [75, 0]
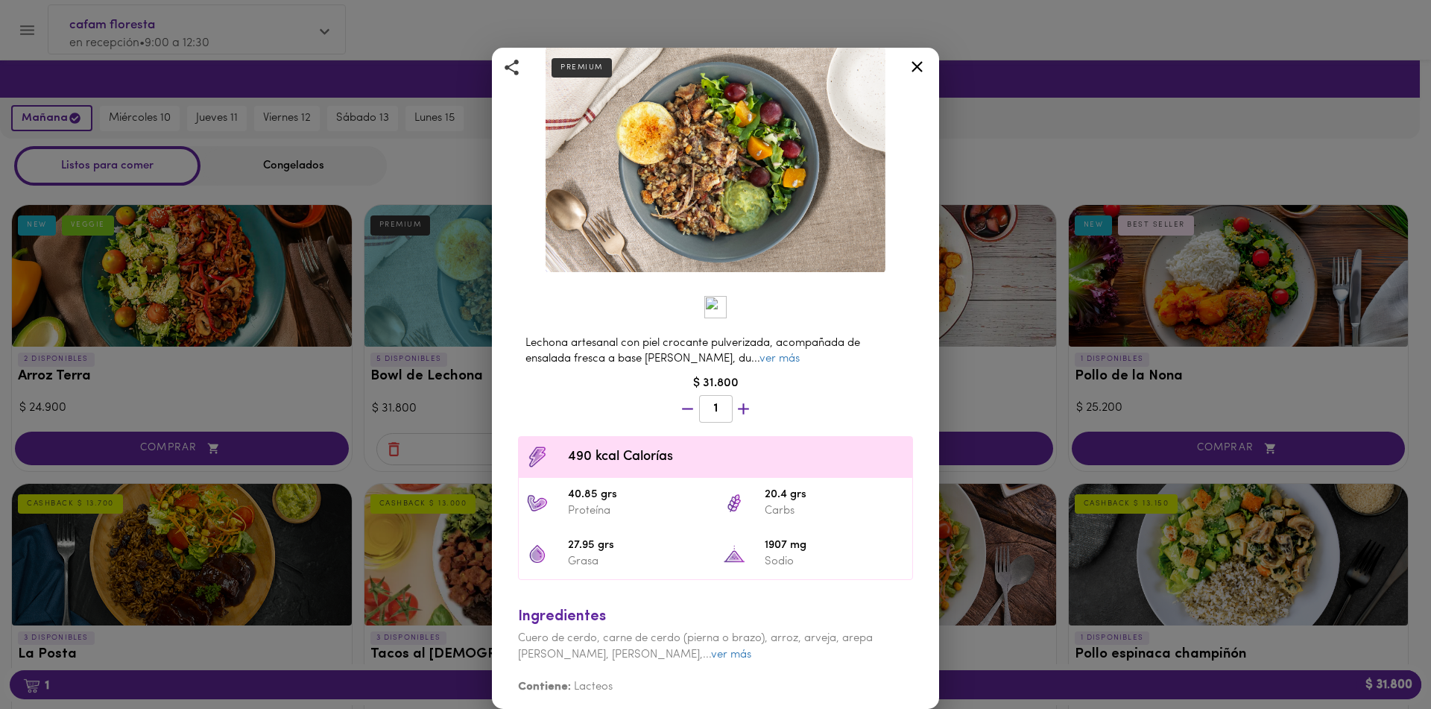
click at [1033, 397] on div "Bowl de Lechona Con guacamole y ensalada fresca PREMIUM Lechona artesanal con p…" at bounding box center [715, 354] width 1431 height 709
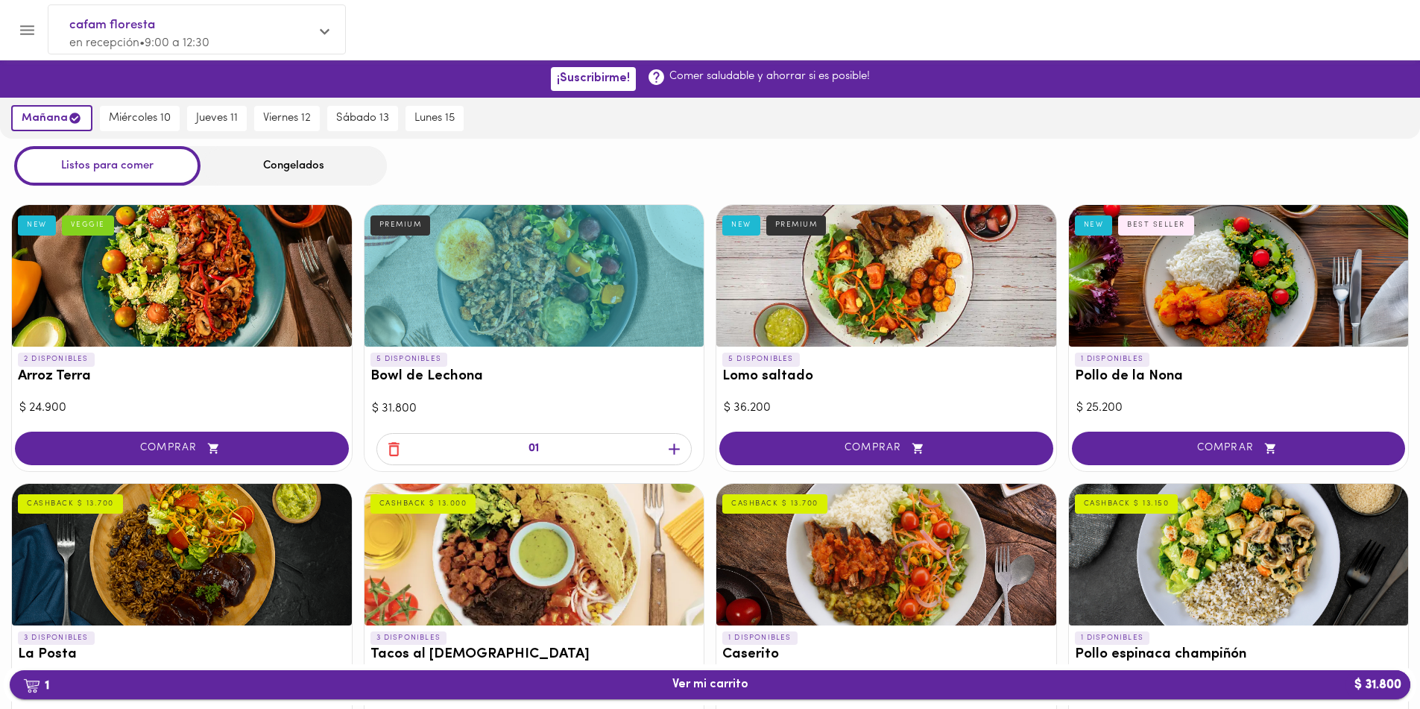
click at [720, 680] on span "1 Ver mi carrito $ 31.800" at bounding box center [710, 684] width 76 height 14
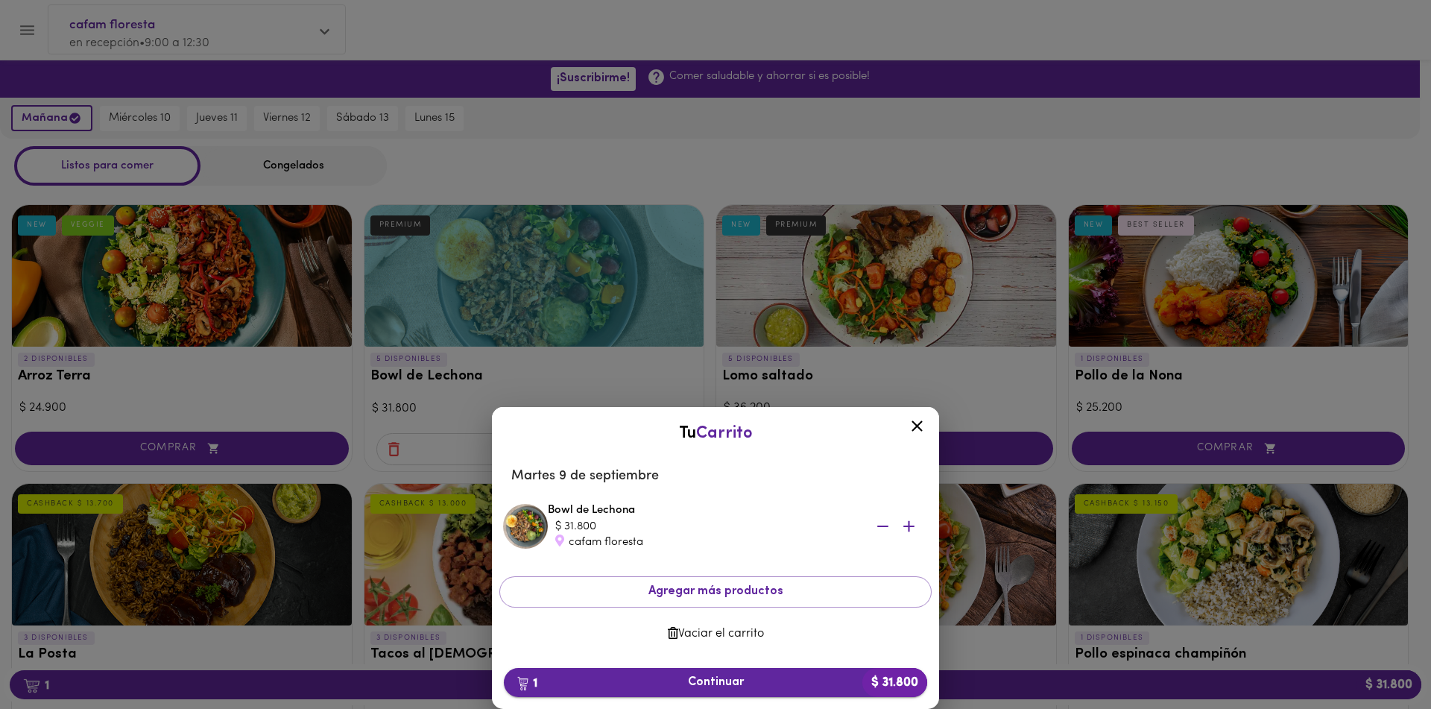
click at [789, 686] on span "1 Continuar $ 31.800" at bounding box center [715, 682] width 399 height 14
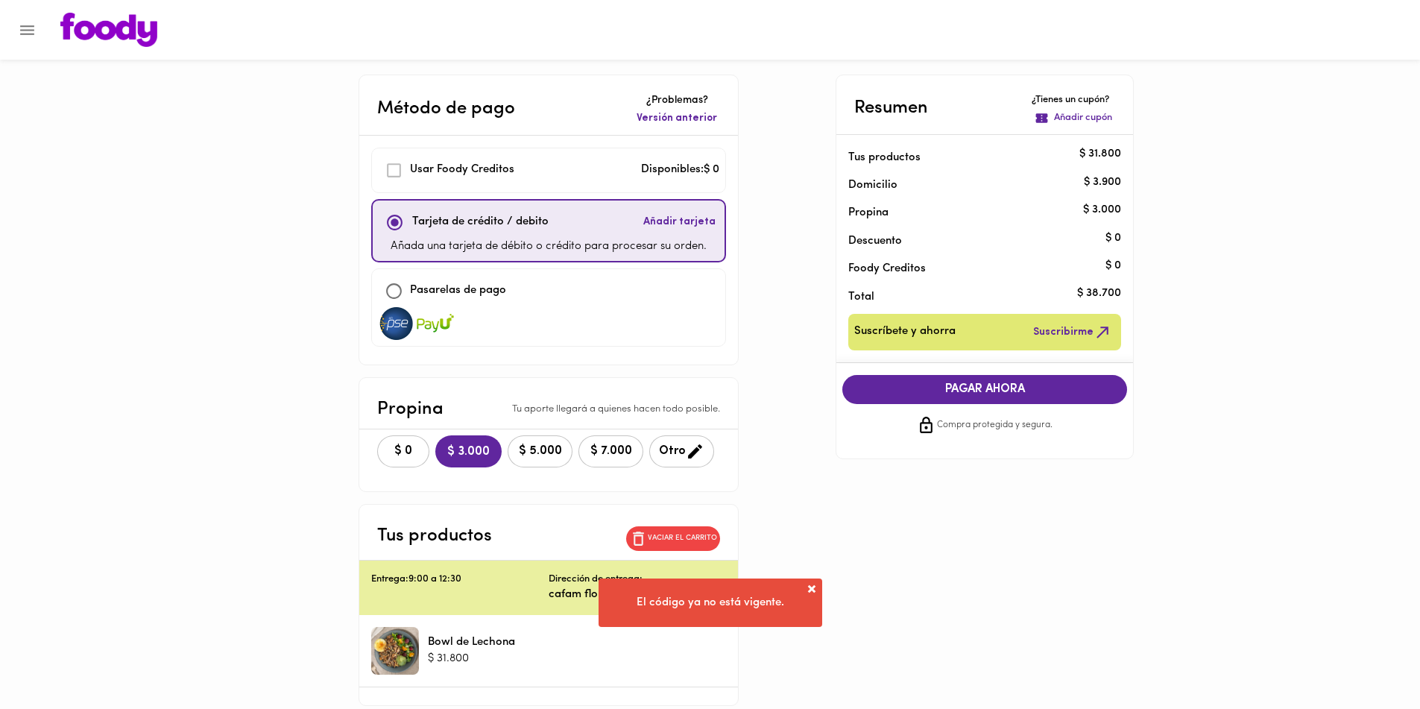
click at [395, 180] on div "Usar Foody Creditos" at bounding box center [446, 170] width 136 height 32
click at [395, 168] on div "Usar Foody Creditos" at bounding box center [446, 170] width 136 height 32
click at [305, 351] on div "Método de pago ¿Problemas? Versión anterior Usar [PERSON_NAME] Creditos Disponi…" at bounding box center [710, 390] width 872 height 631
click at [809, 573] on span at bounding box center [811, 573] width 15 height 15
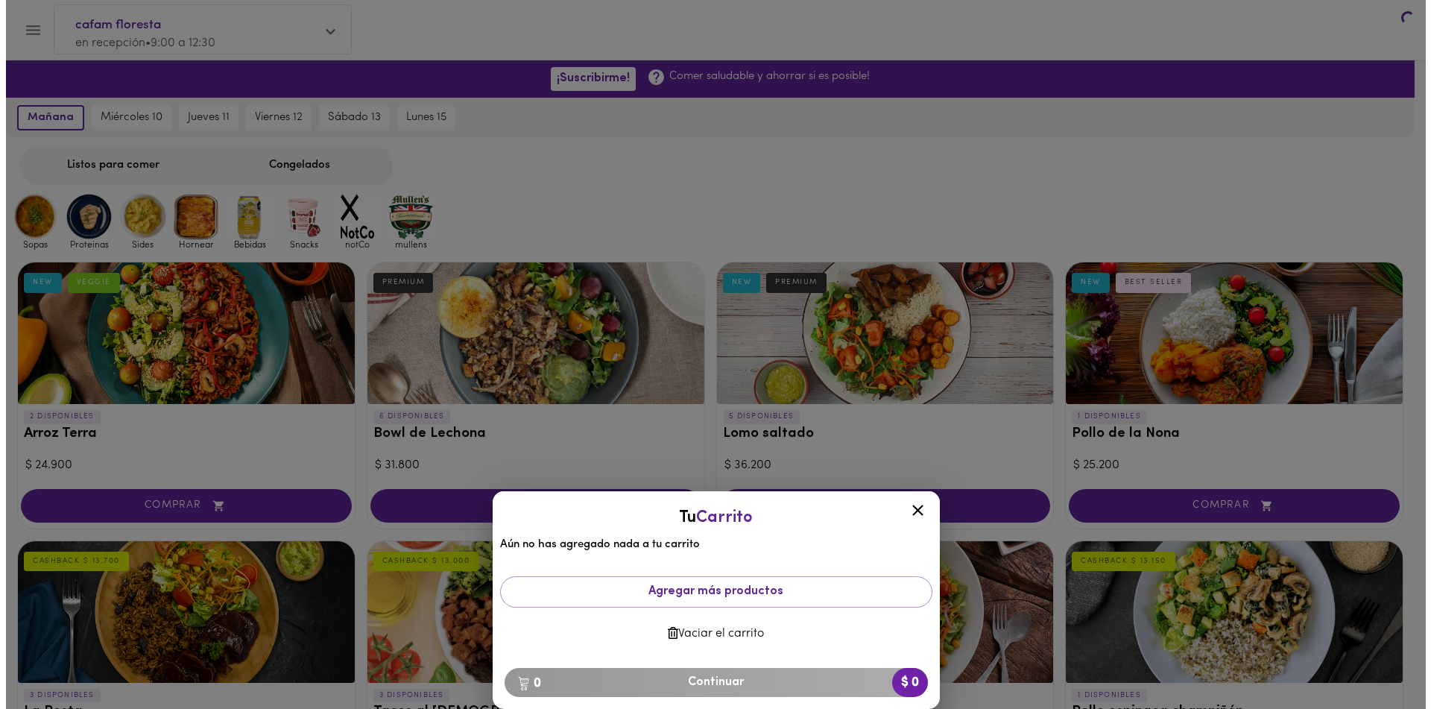
scroll to position [1238, 0]
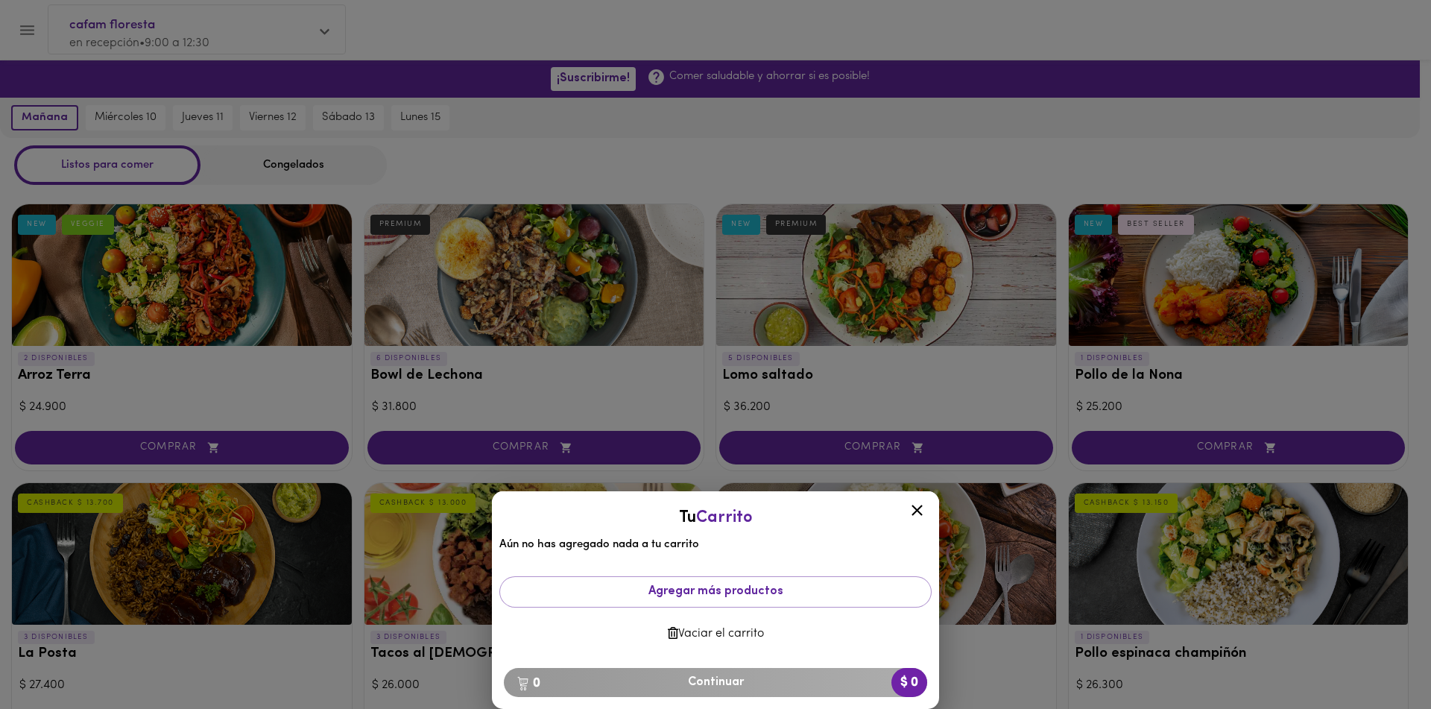
click at [909, 515] on icon at bounding box center [917, 510] width 19 height 19
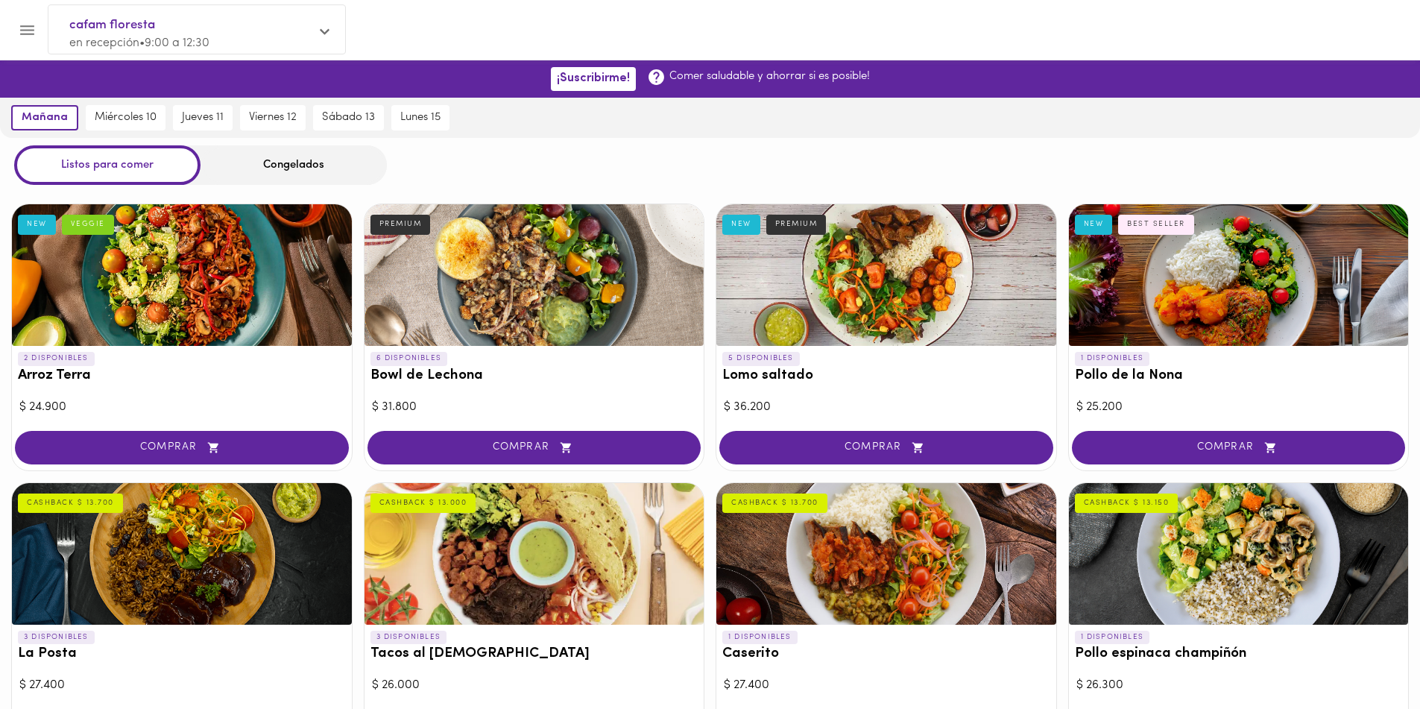
click at [122, 37] on span "en recepción • 9:00 a 12:30" at bounding box center [139, 43] width 140 height 12
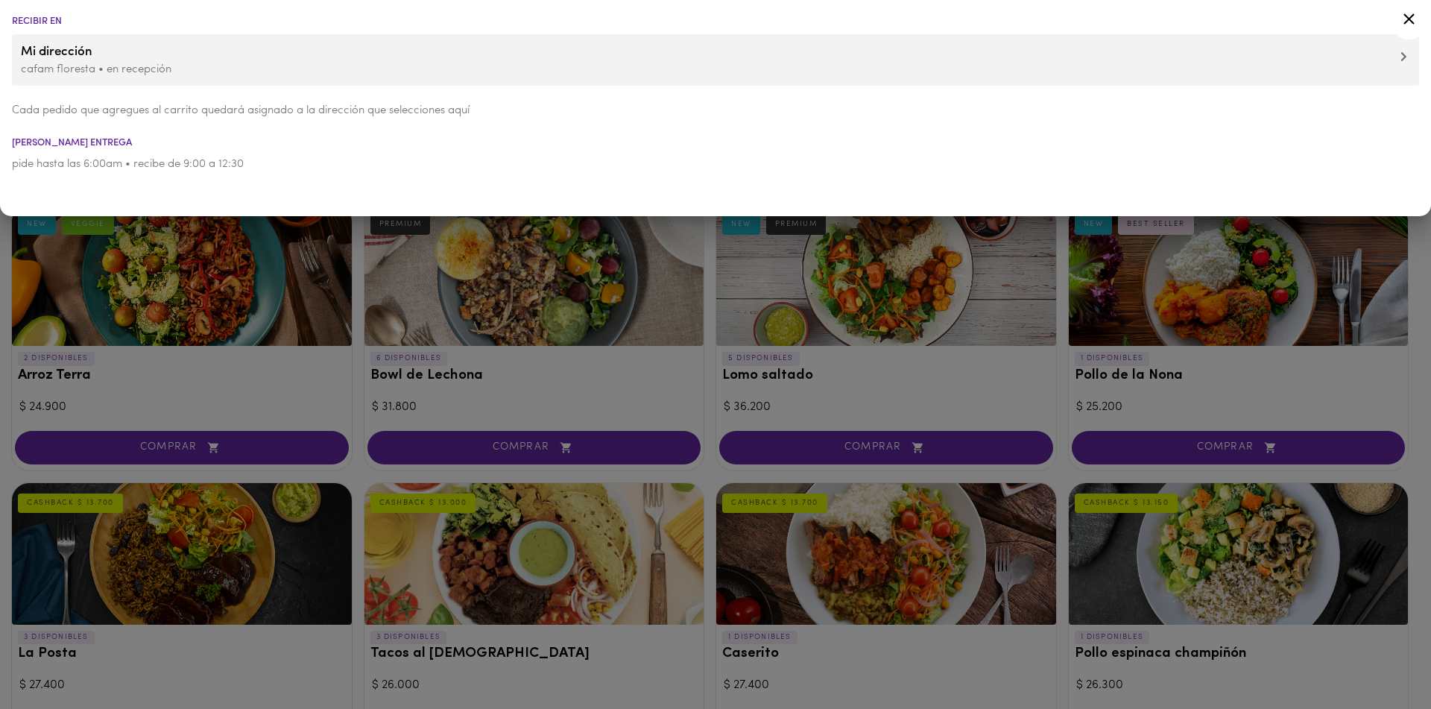
click at [66, 109] on p "Cada pedido que agregues al carrito quedará asignado a la dirección que selecci…" at bounding box center [715, 111] width 1407 height 16
click at [1405, 22] on icon at bounding box center [1408, 18] width 11 height 11
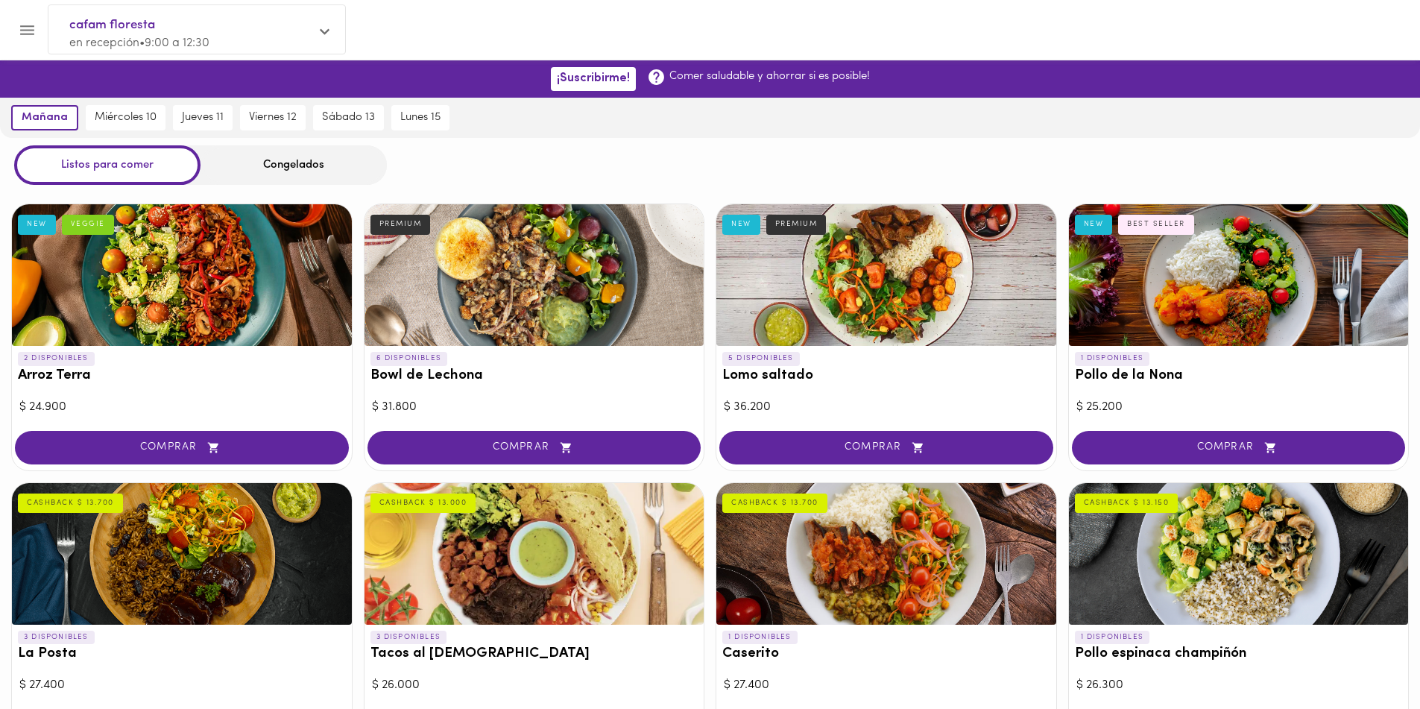
click at [18, 37] on icon "Menu" at bounding box center [27, 30] width 19 height 19
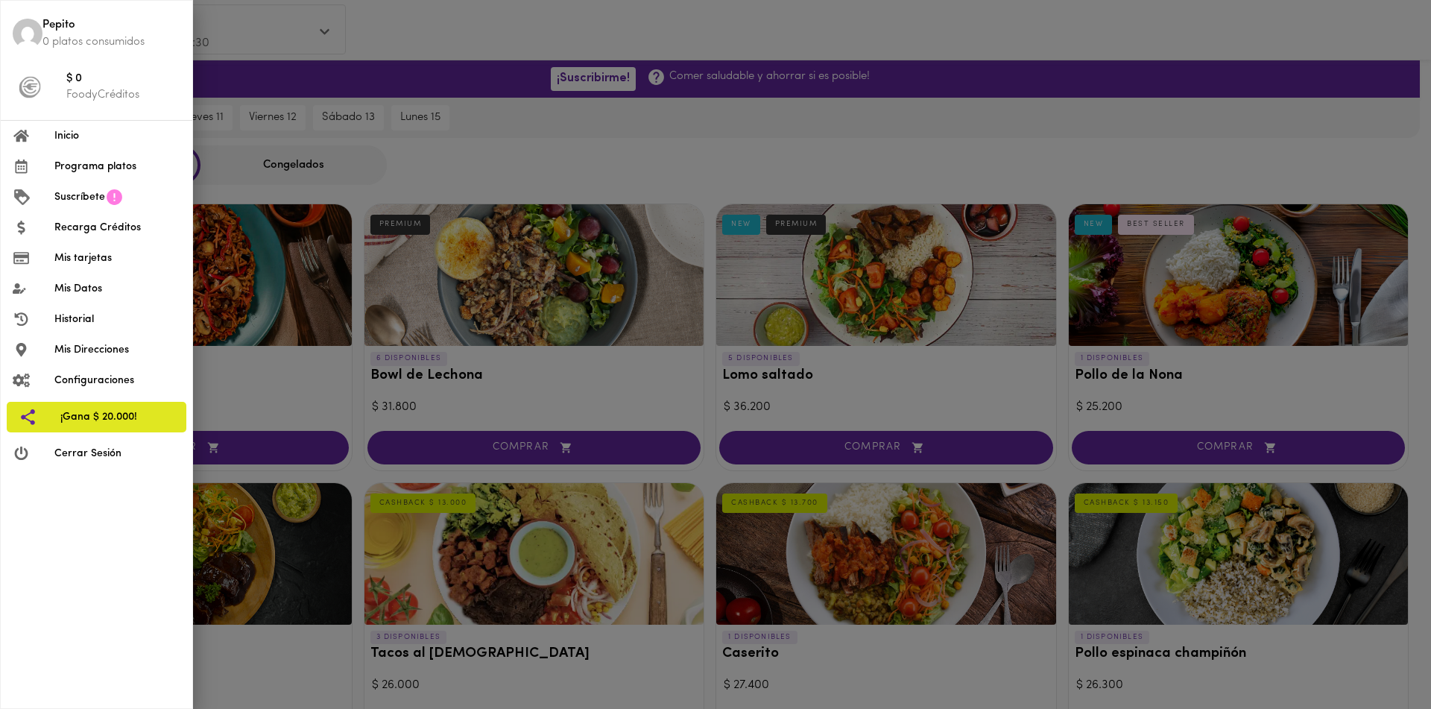
click at [83, 198] on span "Suscríbete" at bounding box center [79, 197] width 51 height 16
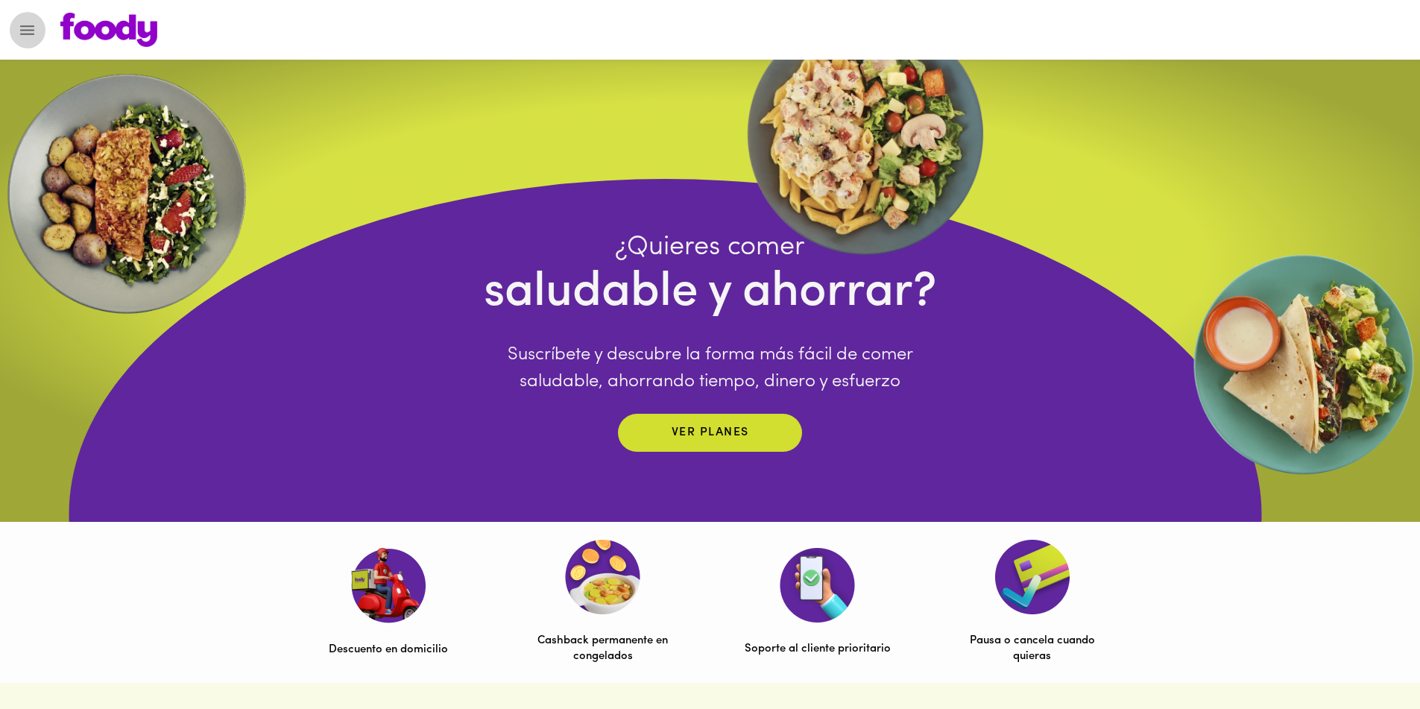
click at [25, 26] on icon "Menu" at bounding box center [27, 30] width 14 height 10
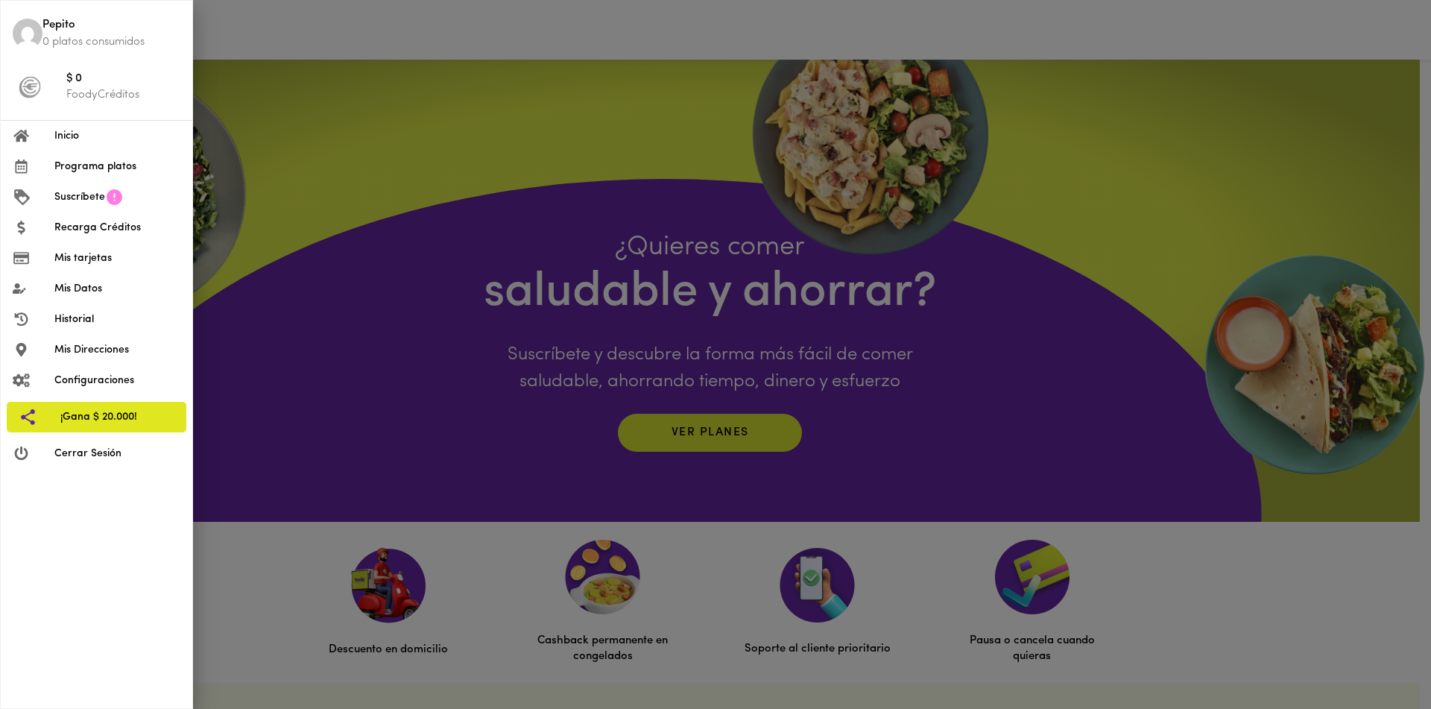
click at [77, 159] on span "Programa platos" at bounding box center [117, 167] width 126 height 16
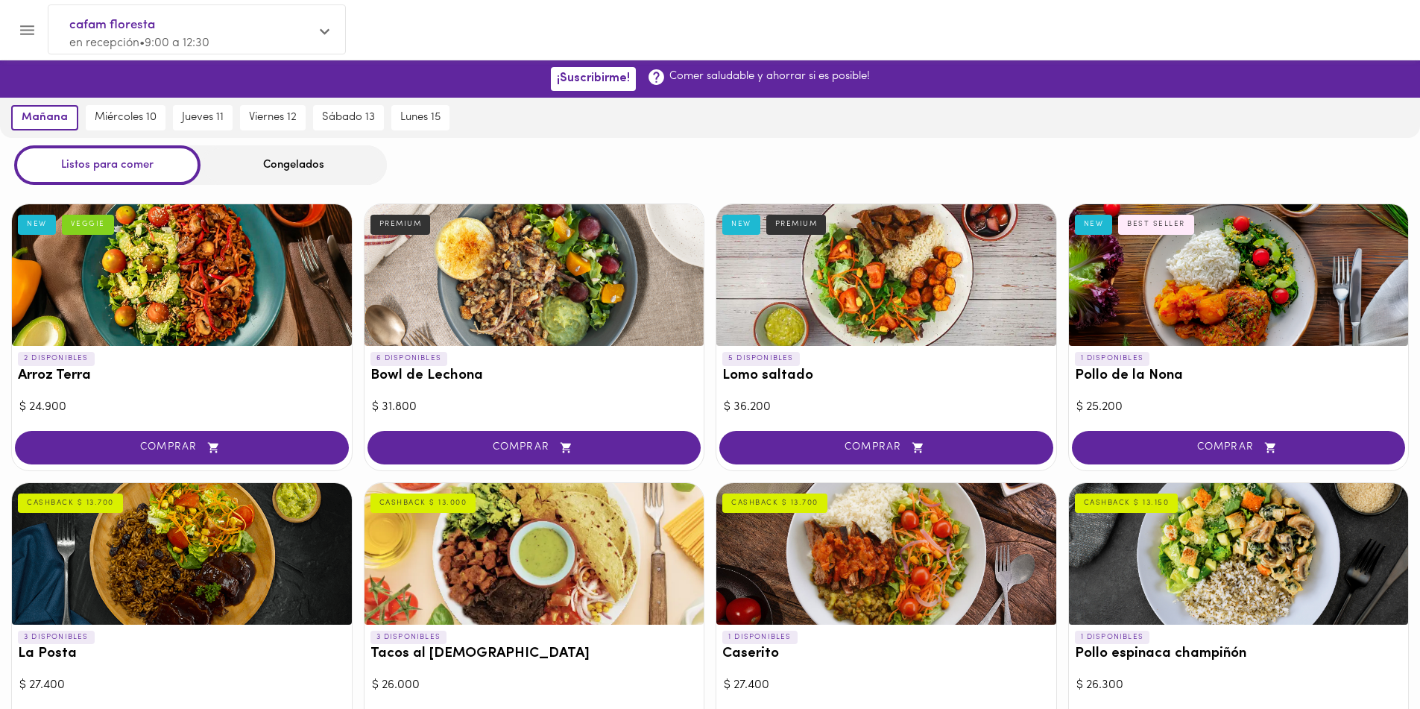
click at [24, 31] on icon "Menu" at bounding box center [27, 30] width 14 height 10
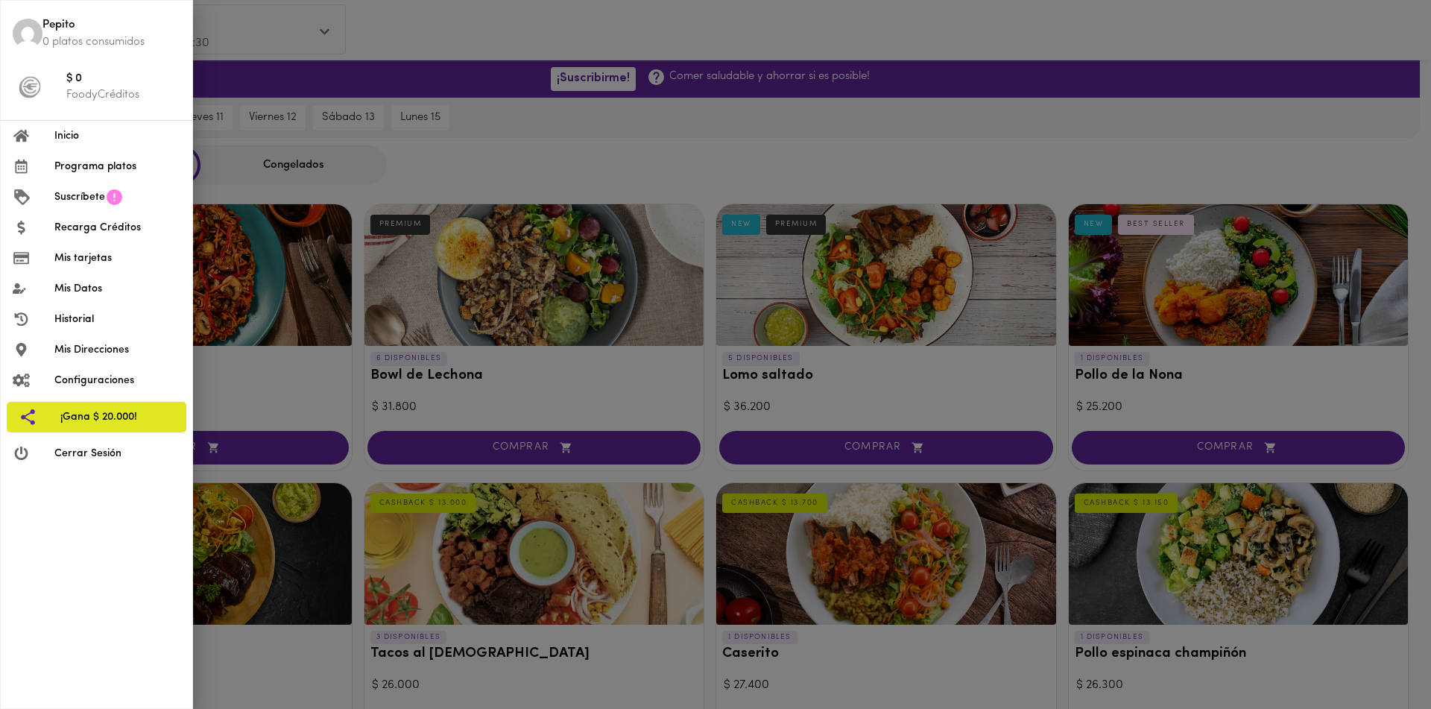
click at [127, 346] on span "Mis Direcciones" at bounding box center [117, 350] width 126 height 16
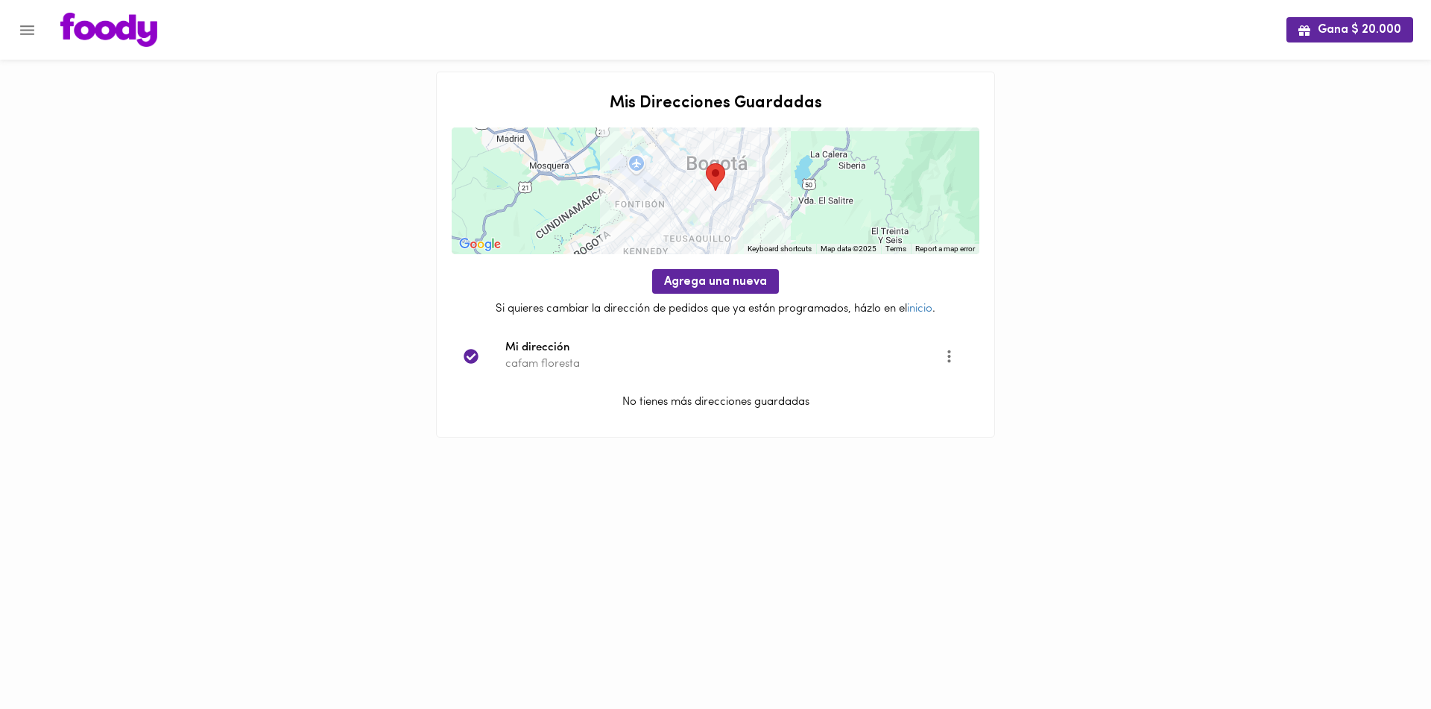
click at [24, 29] on icon "Menu" at bounding box center [27, 30] width 14 height 10
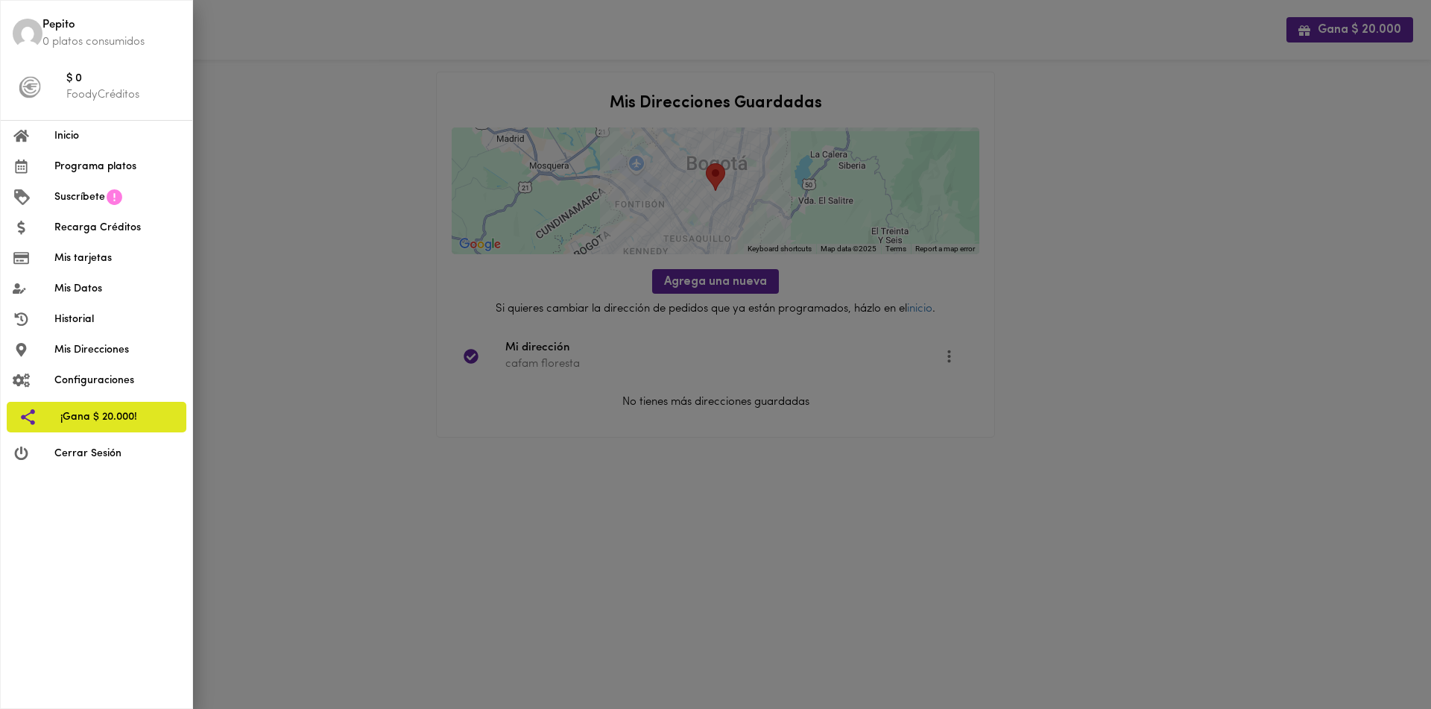
click at [347, 192] on div at bounding box center [715, 354] width 1431 height 709
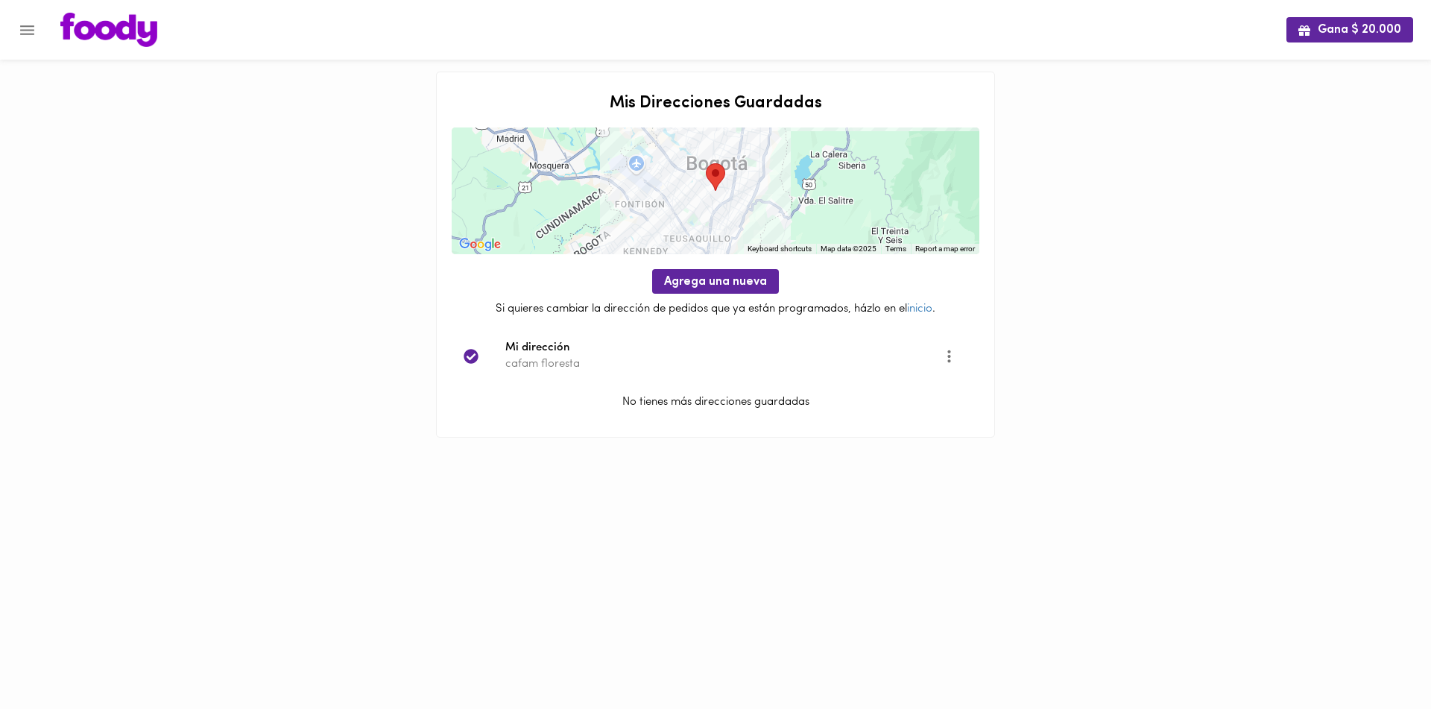
click at [87, 43] on img at bounding box center [108, 30] width 97 height 34
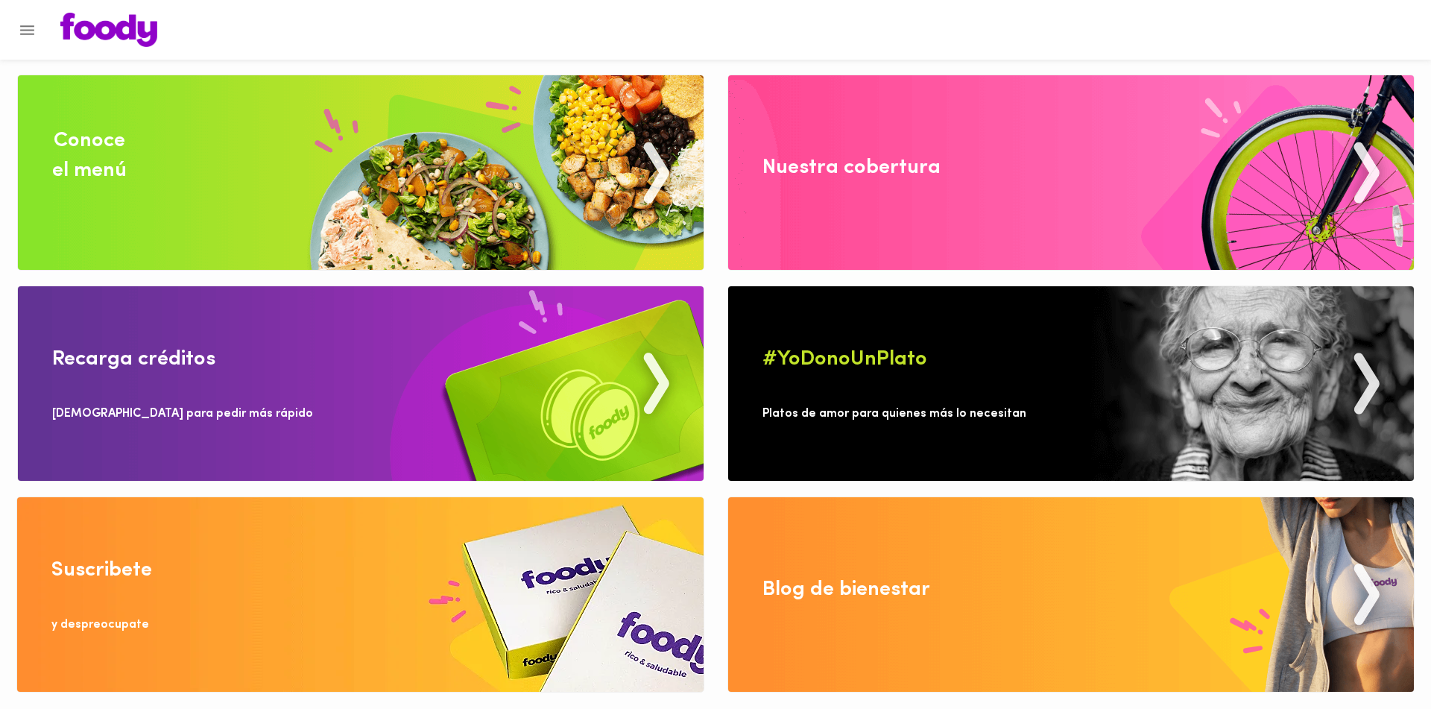
click at [82, 18] on img at bounding box center [108, 30] width 97 height 34
click at [43, 25] on button "Menu" at bounding box center [27, 30] width 37 height 37
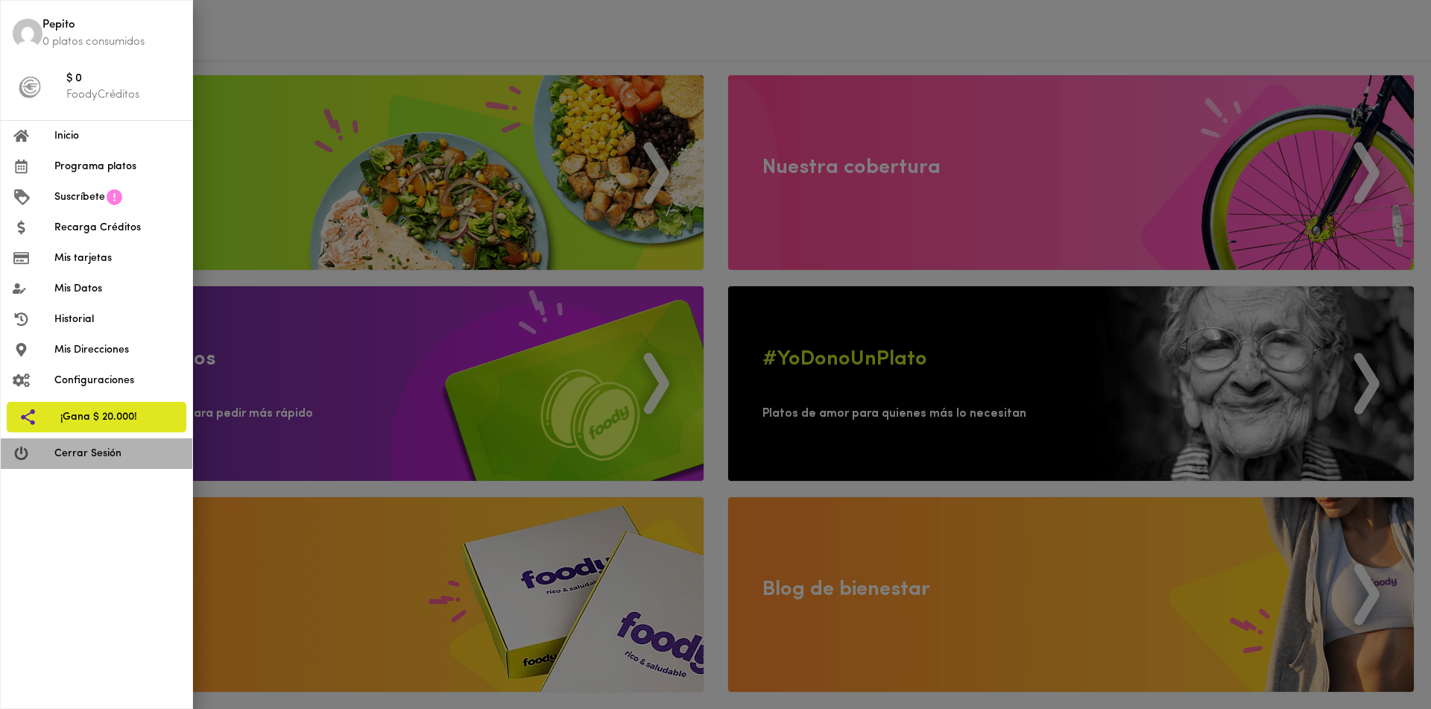
click at [96, 455] on span "Cerrar Sesión" at bounding box center [117, 454] width 126 height 16
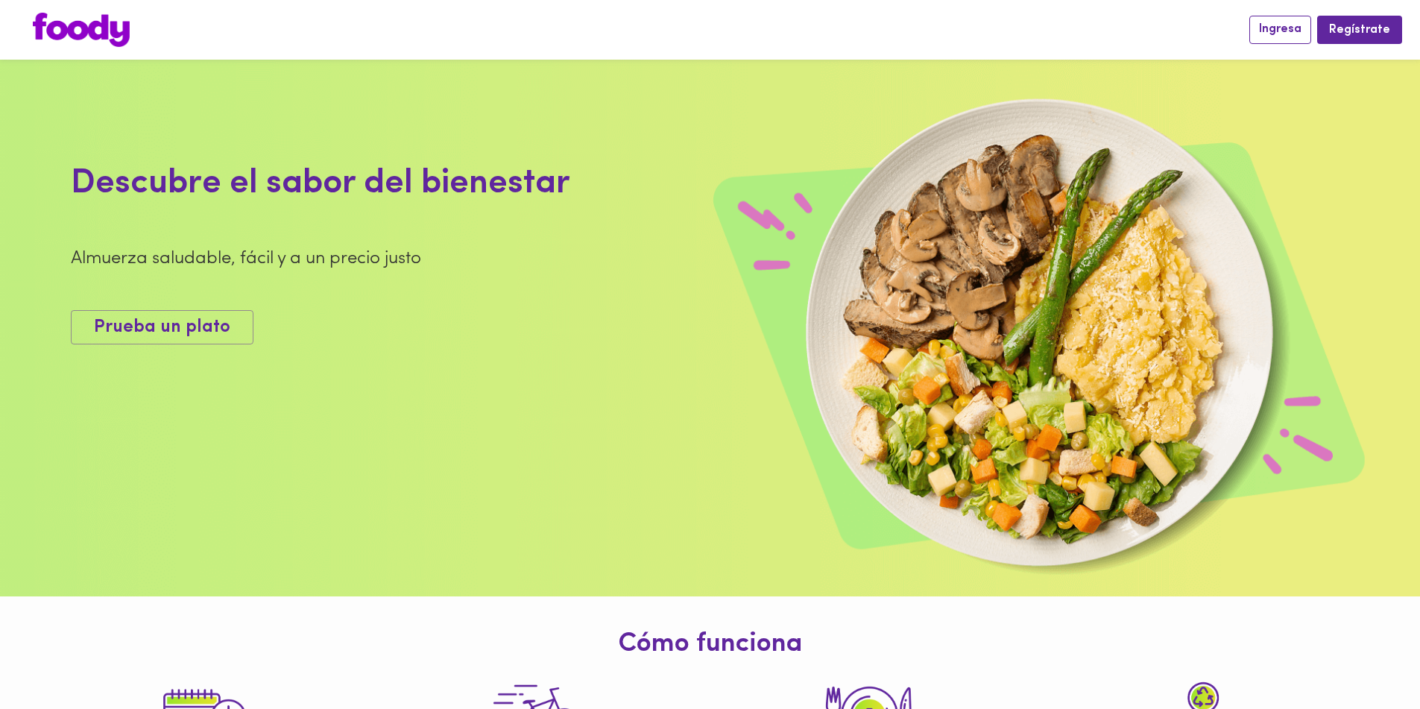
click at [1289, 33] on span "Ingresa" at bounding box center [1280, 29] width 42 height 14
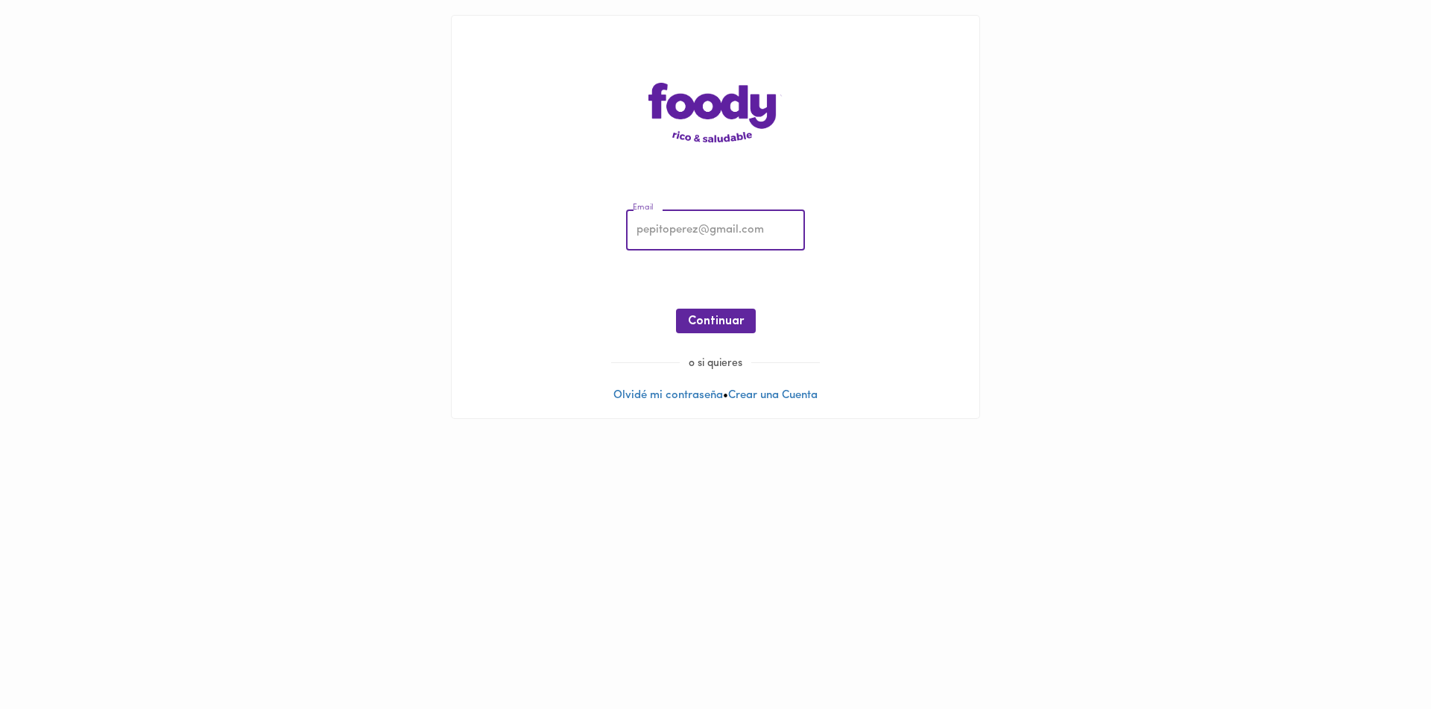
click at [678, 225] on input "email" at bounding box center [715, 230] width 179 height 41
type input "[EMAIL_ADDRESS][DOMAIN_NAME]"
click at [712, 320] on span "Continuar" at bounding box center [716, 322] width 56 height 14
drag, startPoint x: 724, startPoint y: 318, endPoint x: 813, endPoint y: 371, distance: 103.3
click at [724, 318] on span "Ingresar" at bounding box center [715, 322] width 47 height 14
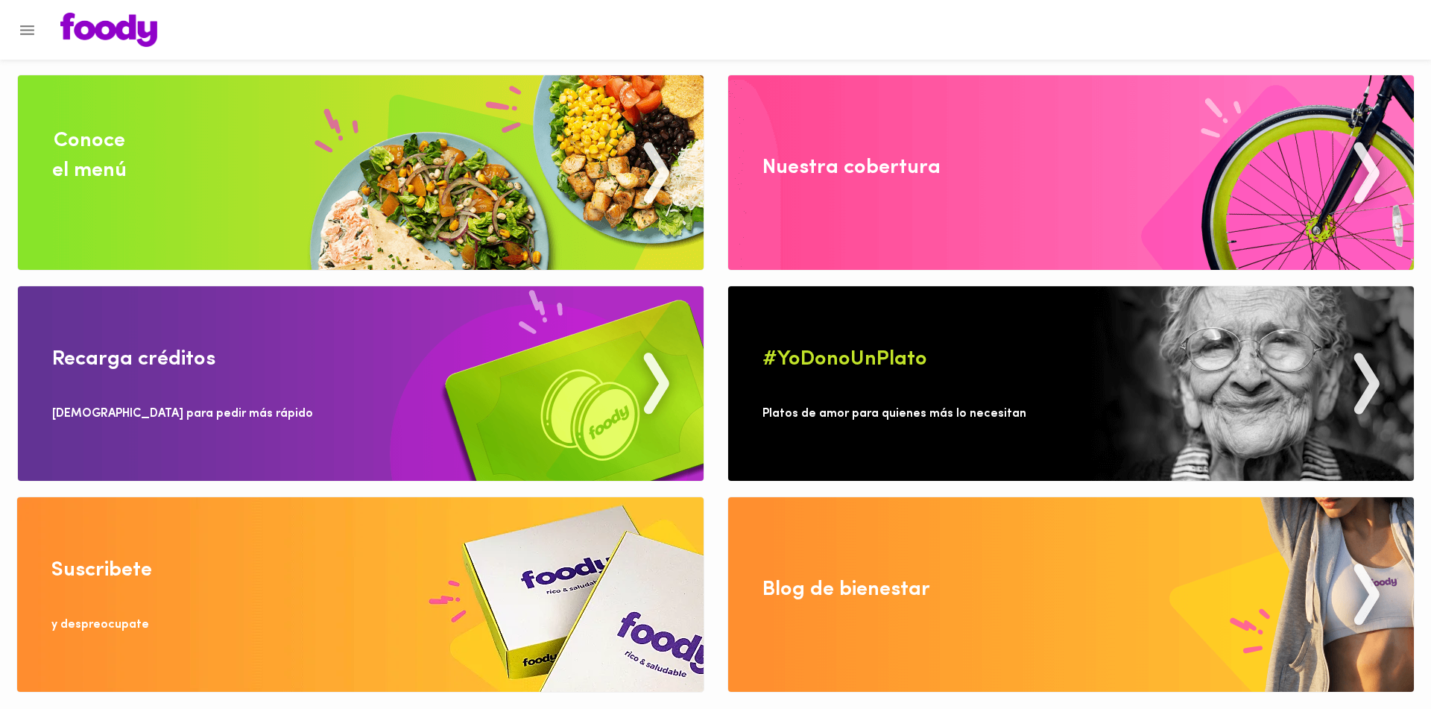
click at [32, 37] on icon "Menu" at bounding box center [27, 30] width 19 height 19
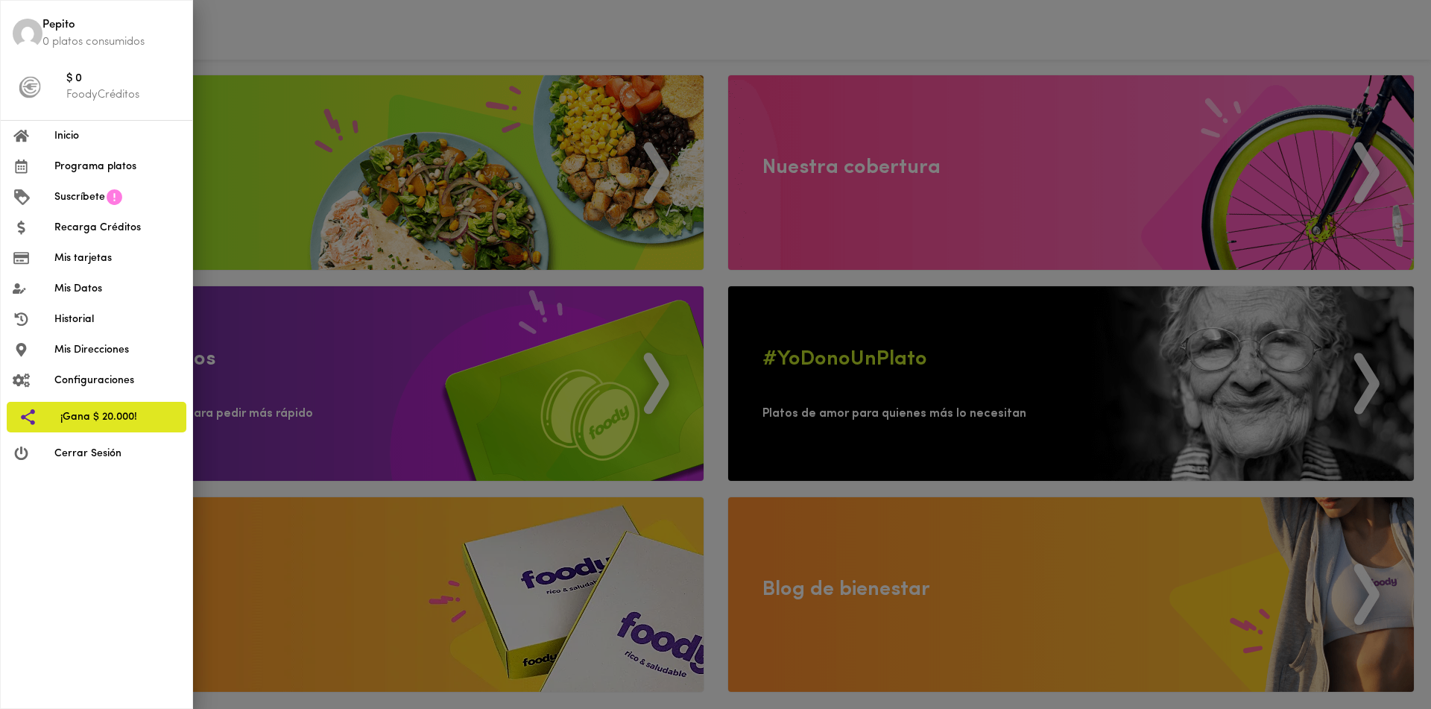
click at [131, 460] on span "Cerrar Sesión" at bounding box center [117, 454] width 126 height 16
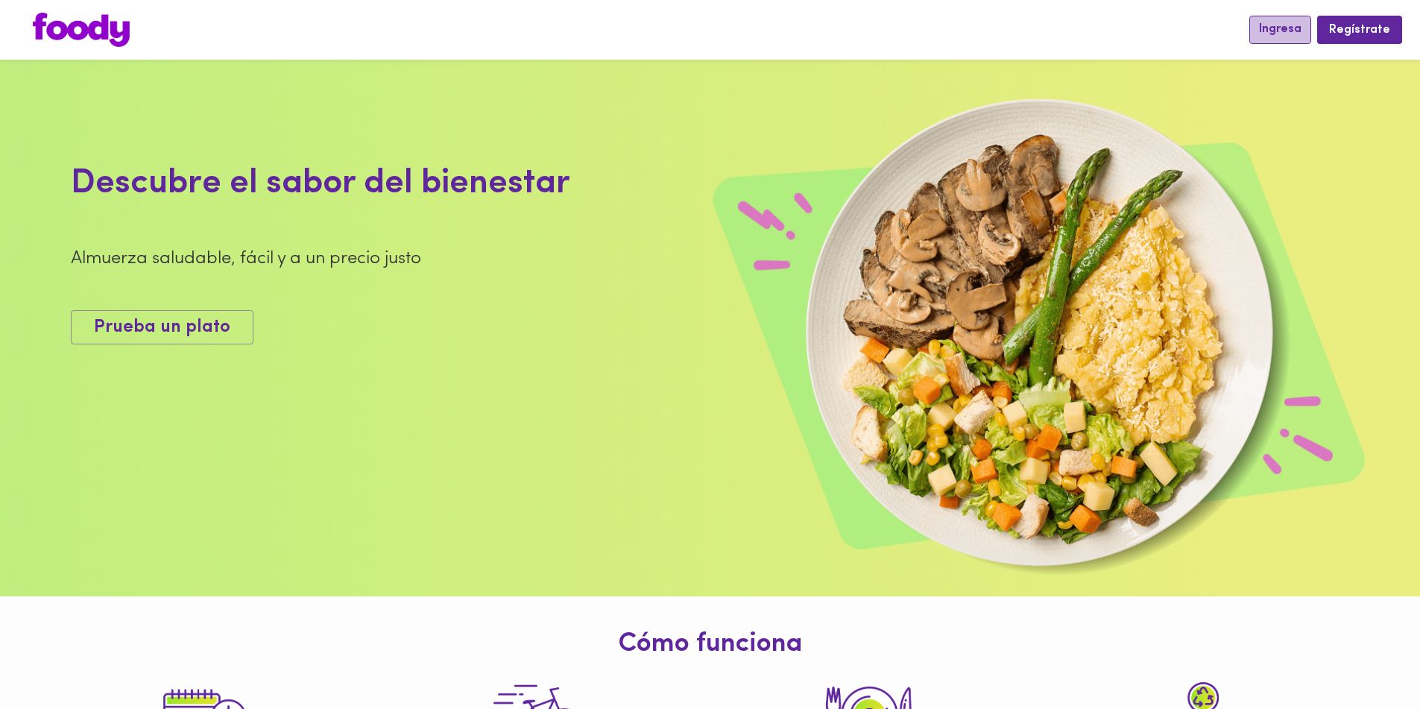
click at [1274, 39] on button "Ingresa" at bounding box center [1280, 30] width 62 height 28
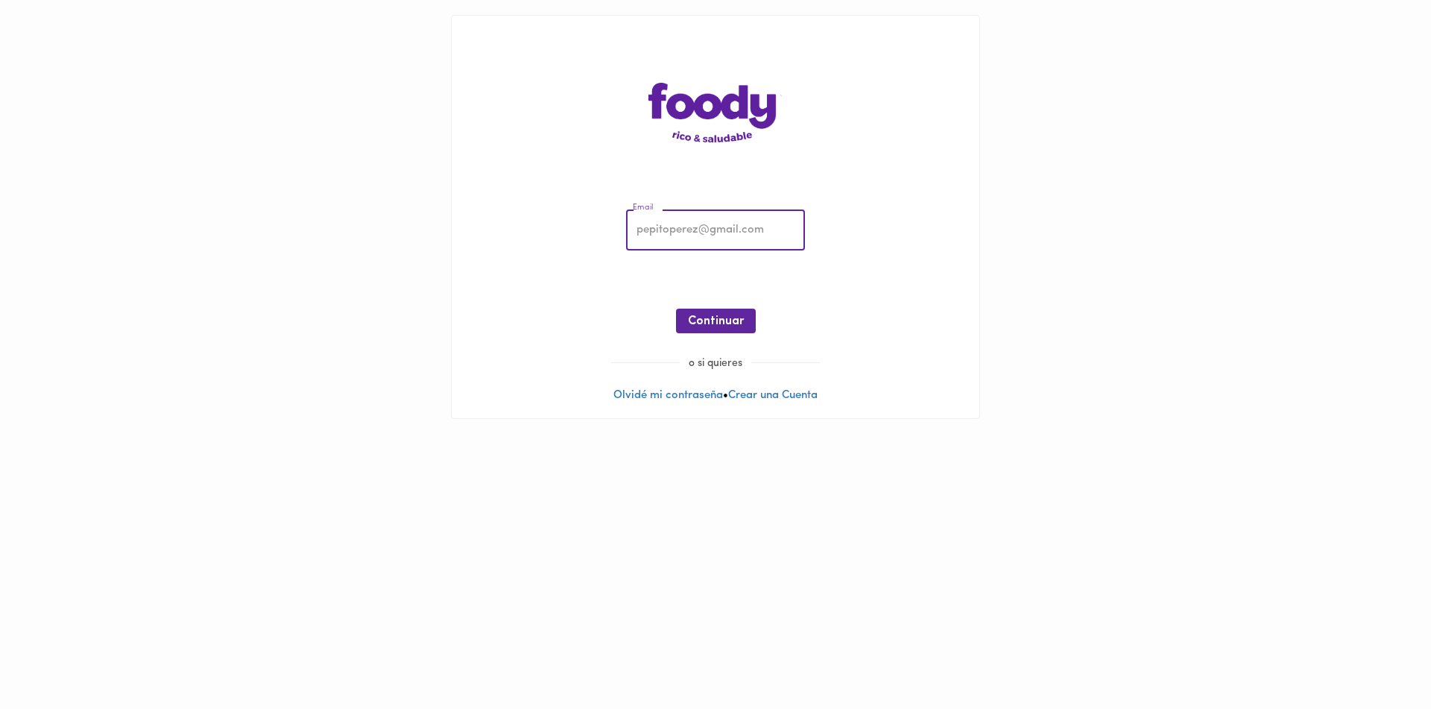
click at [677, 231] on input "email" at bounding box center [715, 230] width 179 height 41
click at [659, 242] on input "email" at bounding box center [715, 230] width 179 height 41
click at [671, 236] on input "[EMAIL_ADDRESS][DOMAIN_NAME]" at bounding box center [715, 230] width 179 height 41
click at [707, 312] on button "Continuar" at bounding box center [716, 321] width 80 height 25
click at [732, 322] on span "Continuar" at bounding box center [716, 322] width 56 height 14
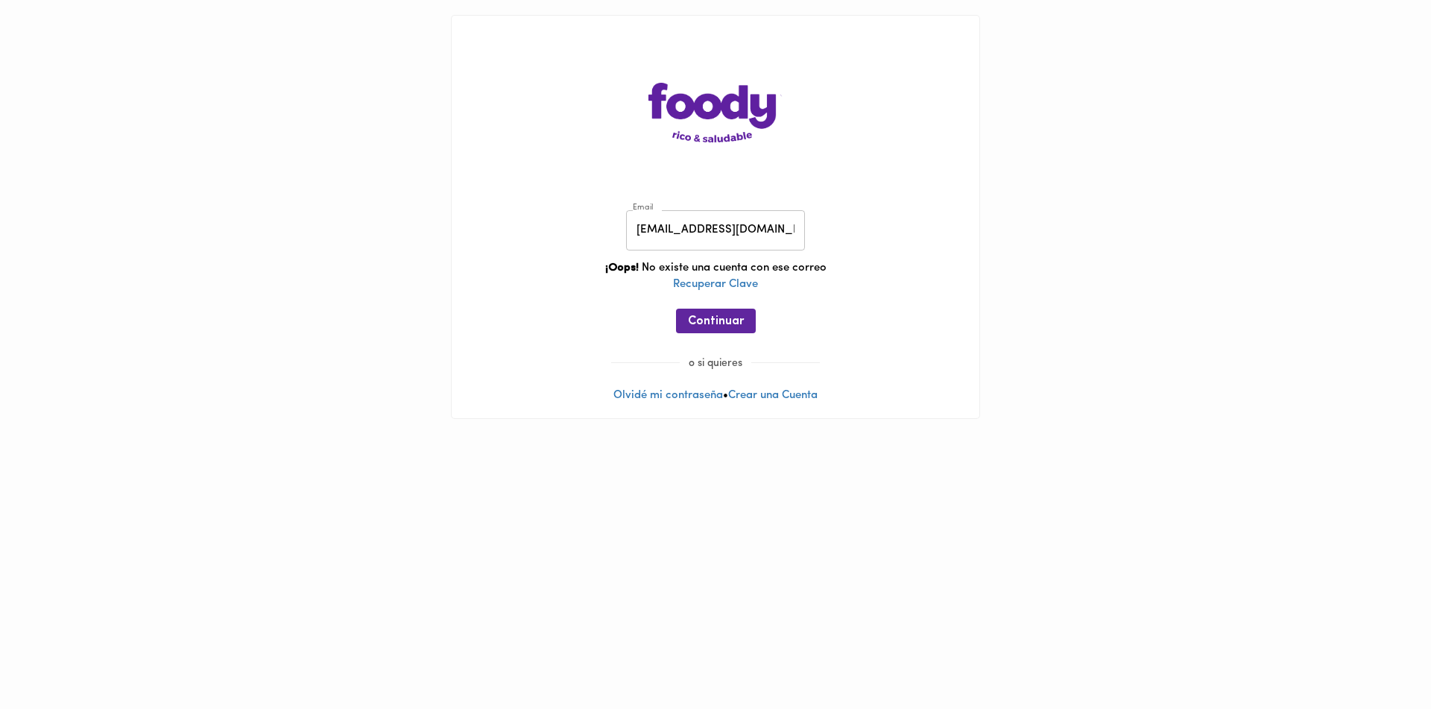
click at [732, 322] on span "Continuar" at bounding box center [716, 322] width 56 height 14
drag, startPoint x: 692, startPoint y: 230, endPoint x: 709, endPoint y: 254, distance: 28.9
click at [674, 244] on input "[EMAIL_ADDRESS][DOMAIN_NAME]" at bounding box center [715, 230] width 179 height 41
type input "[EMAIL_ADDRESS][DOMAIN_NAME]"
click at [740, 320] on span "Continuar" at bounding box center [716, 322] width 56 height 14
